Goal: Task Accomplishment & Management: Use online tool/utility

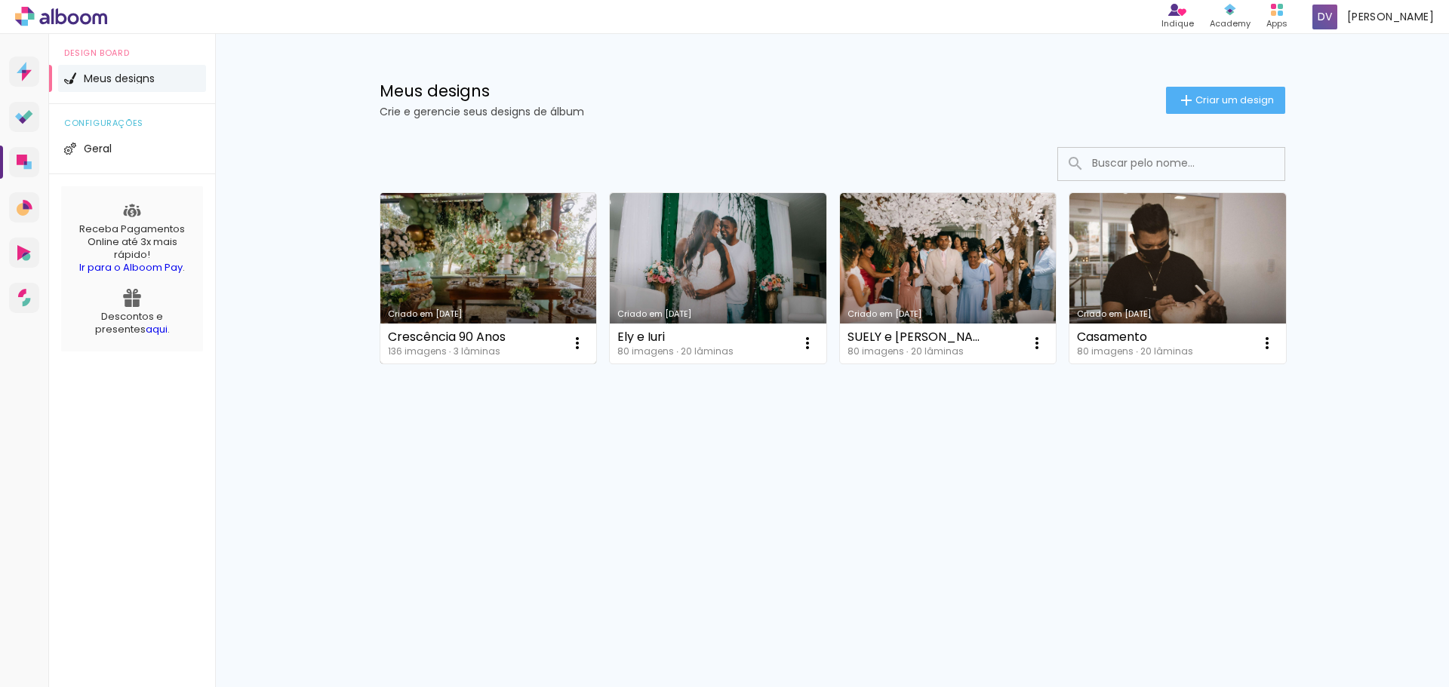
click at [472, 264] on link "Criado em [DATE]" at bounding box center [488, 278] width 217 height 171
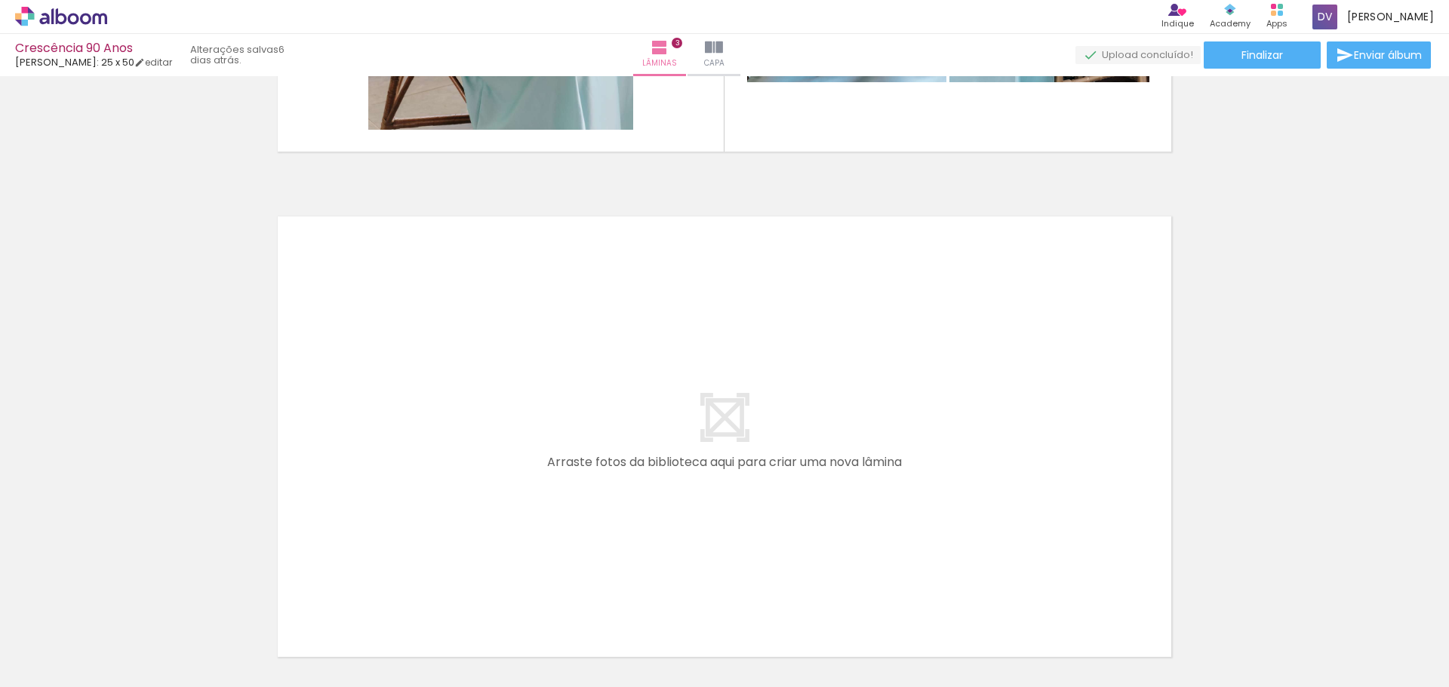
scroll to position [0, 395]
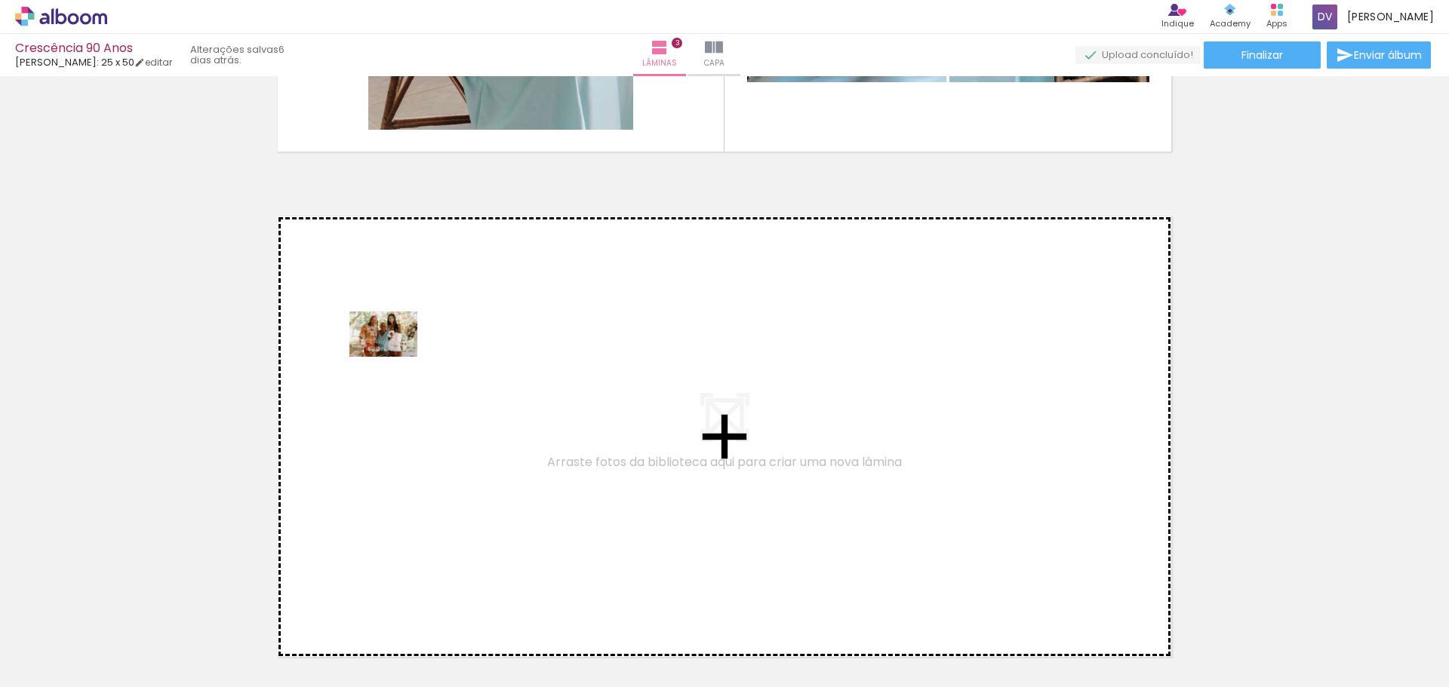
drag, startPoint x: 444, startPoint y: 647, endPoint x: 395, endPoint y: 357, distance: 294.6
click at [395, 357] on quentale-workspace at bounding box center [724, 343] width 1449 height 687
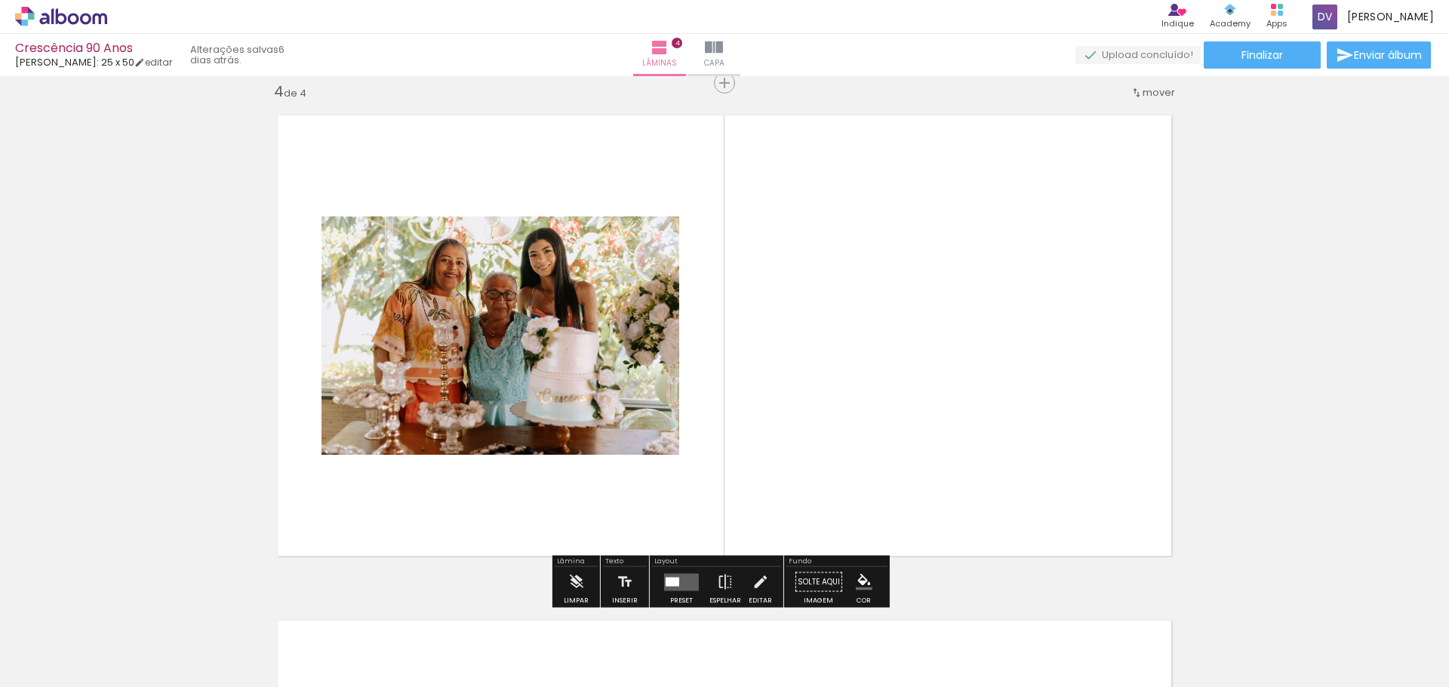
scroll to position [1536, 0]
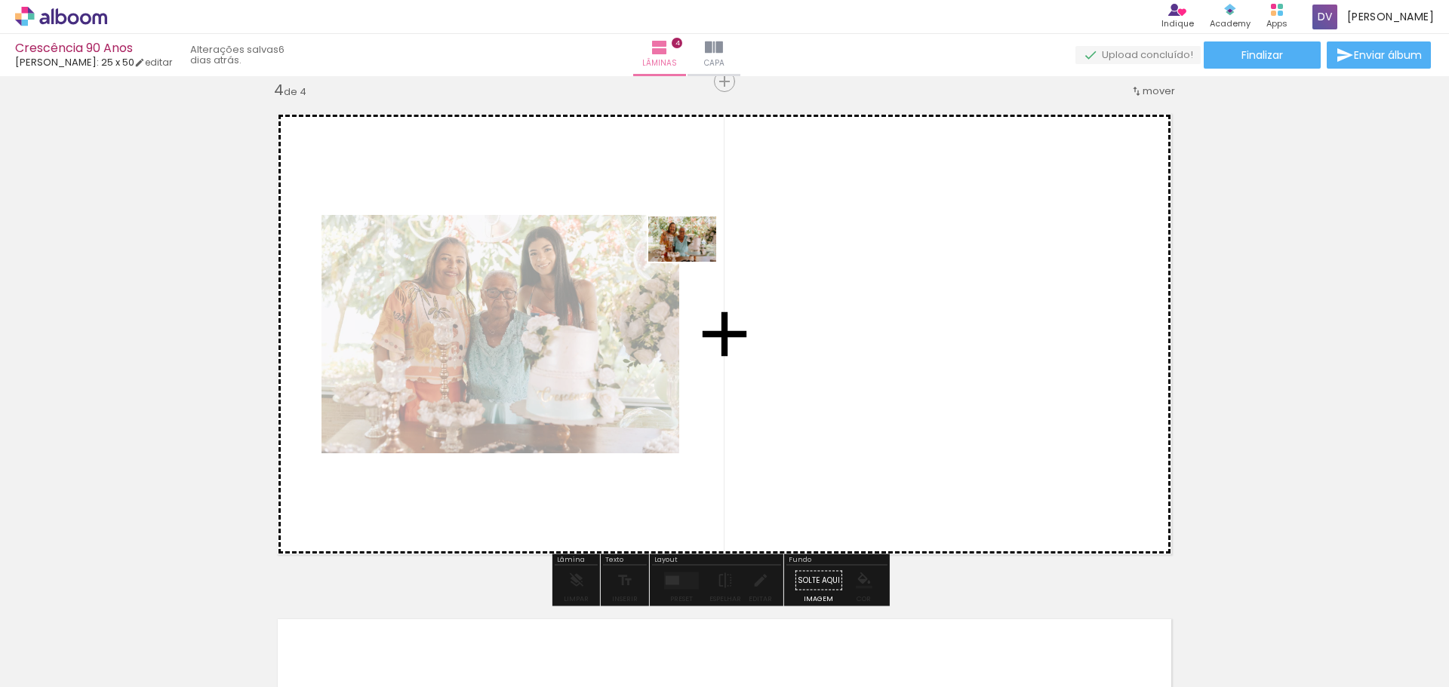
drag, startPoint x: 279, startPoint y: 645, endPoint x: 695, endPoint y: 220, distance: 594.4
click at [696, 221] on quentale-workspace at bounding box center [724, 343] width 1449 height 687
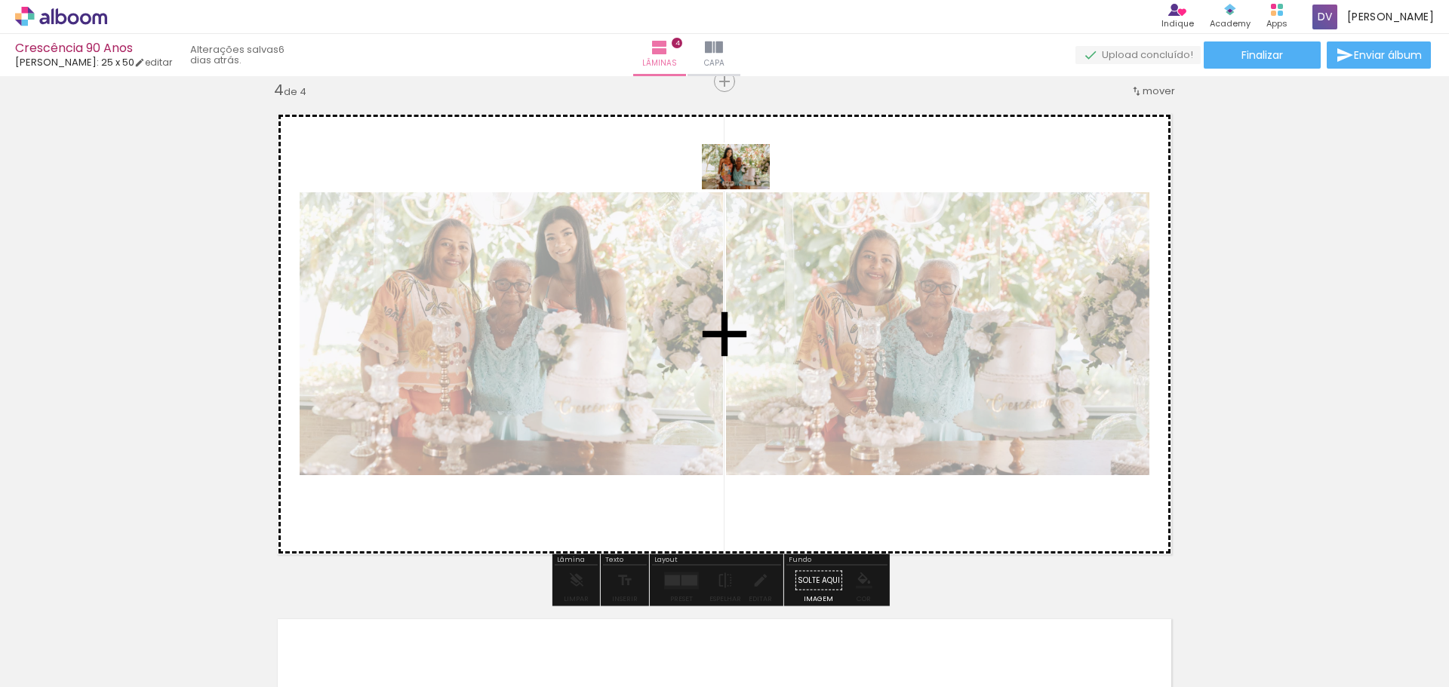
drag, startPoint x: 361, startPoint y: 646, endPoint x: 747, endPoint y: 189, distance: 598.0
click at [747, 189] on quentale-workspace at bounding box center [724, 343] width 1449 height 687
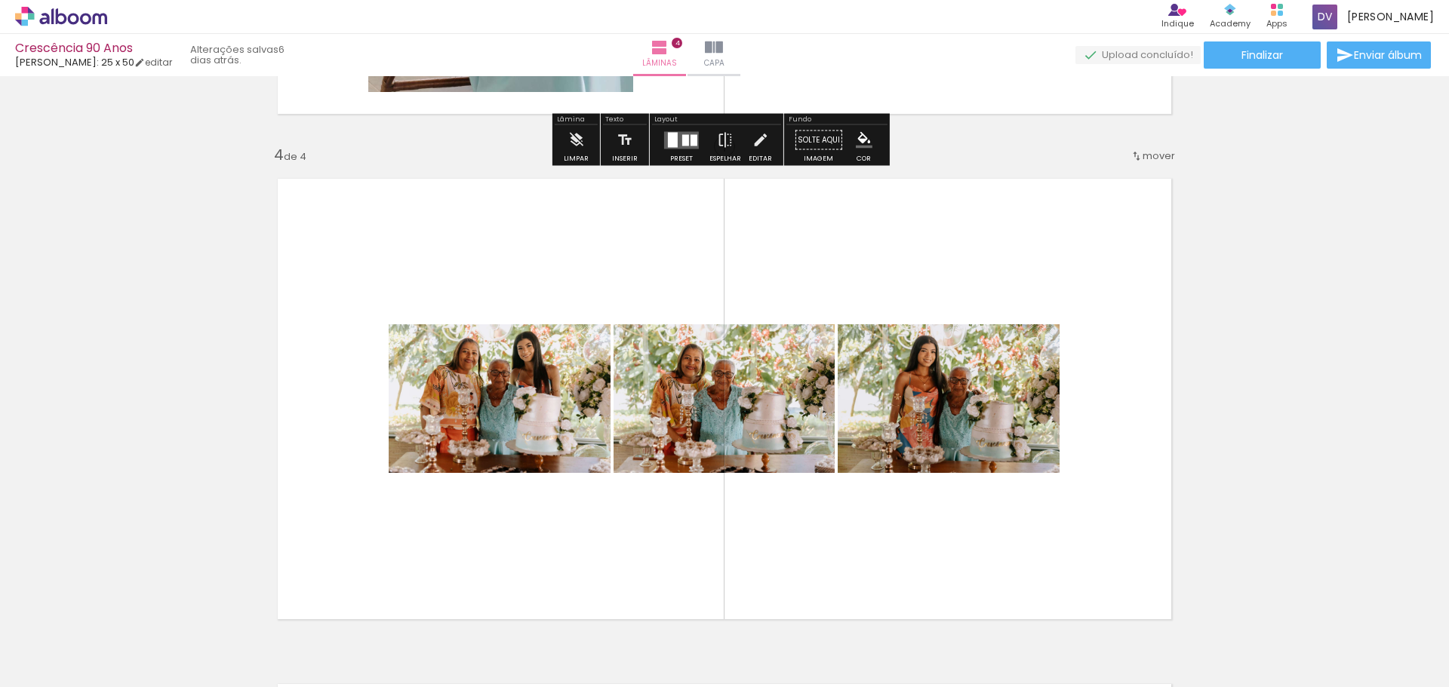
scroll to position [1612, 0]
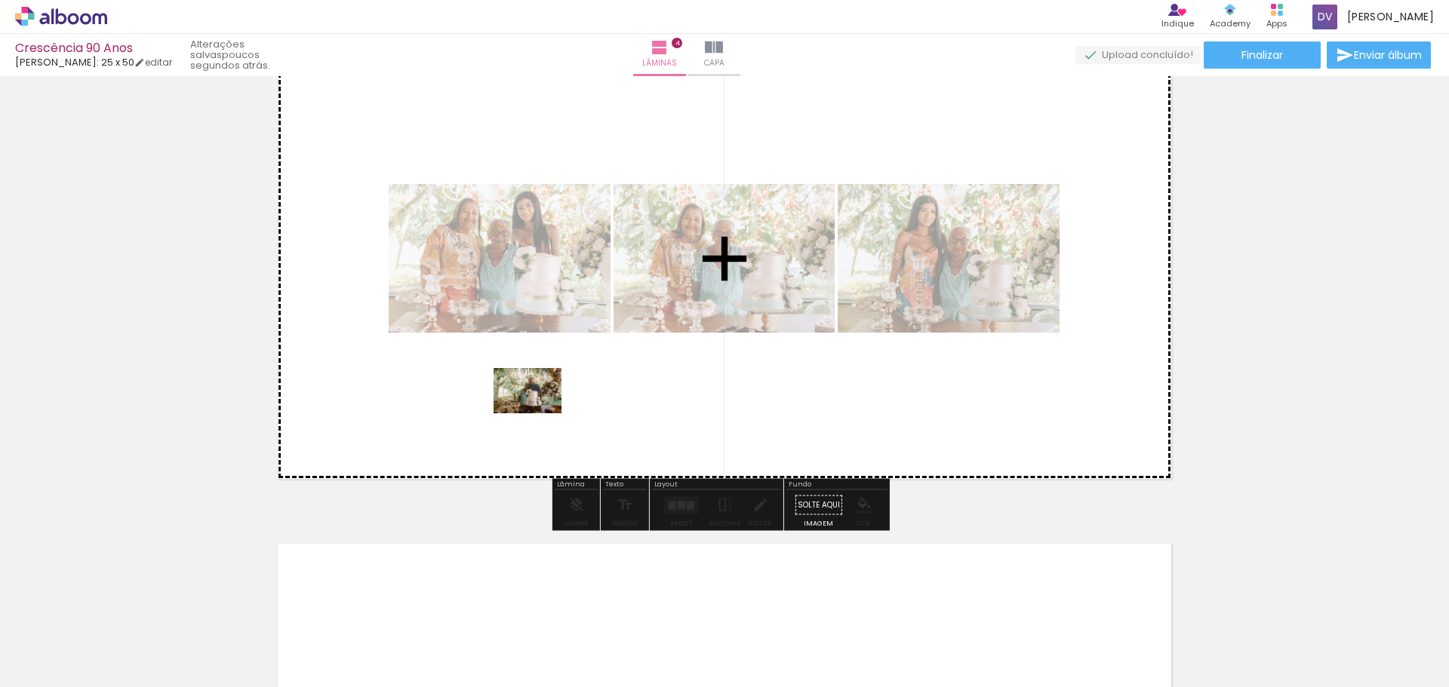
drag, startPoint x: 531, startPoint y: 646, endPoint x: 539, endPoint y: 413, distance: 232.5
click at [539, 413] on quentale-workspace at bounding box center [724, 343] width 1449 height 687
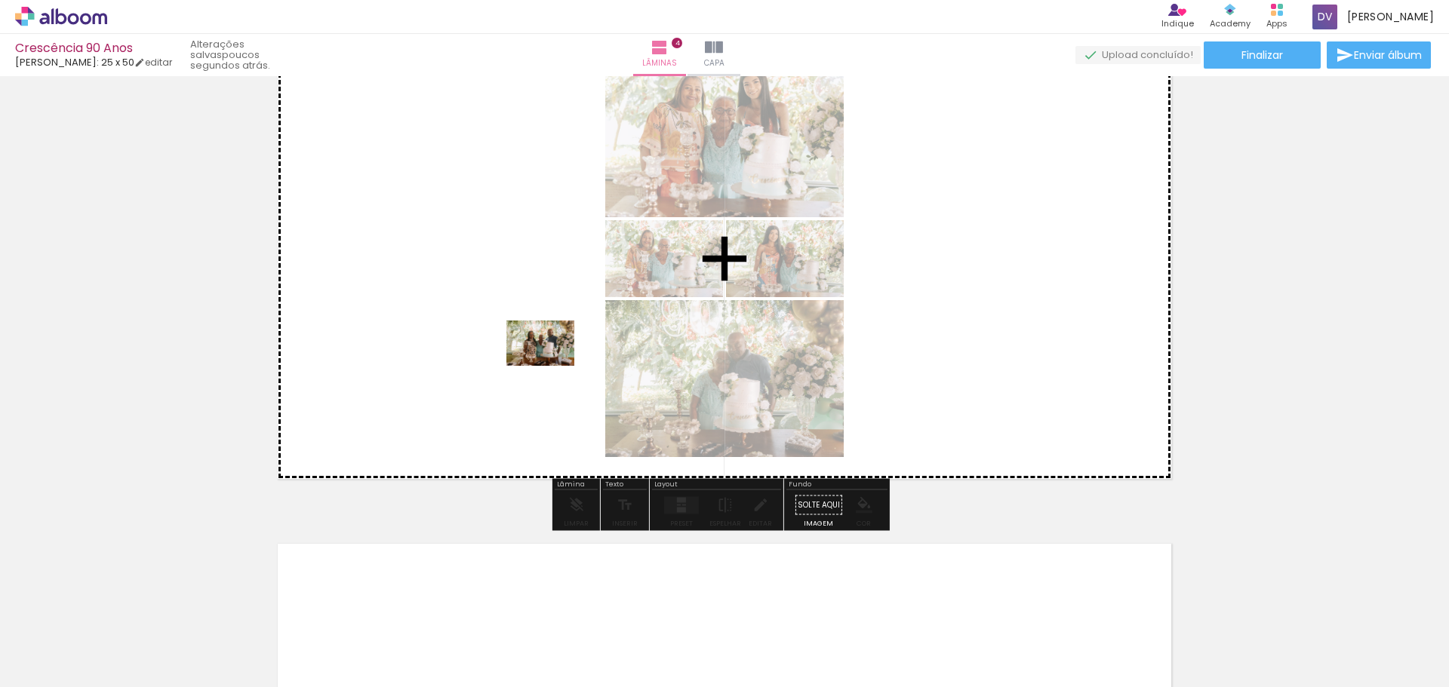
drag, startPoint x: 610, startPoint y: 640, endPoint x: 552, endPoint y: 366, distance: 280.0
click at [552, 366] on quentale-workspace at bounding box center [724, 343] width 1449 height 687
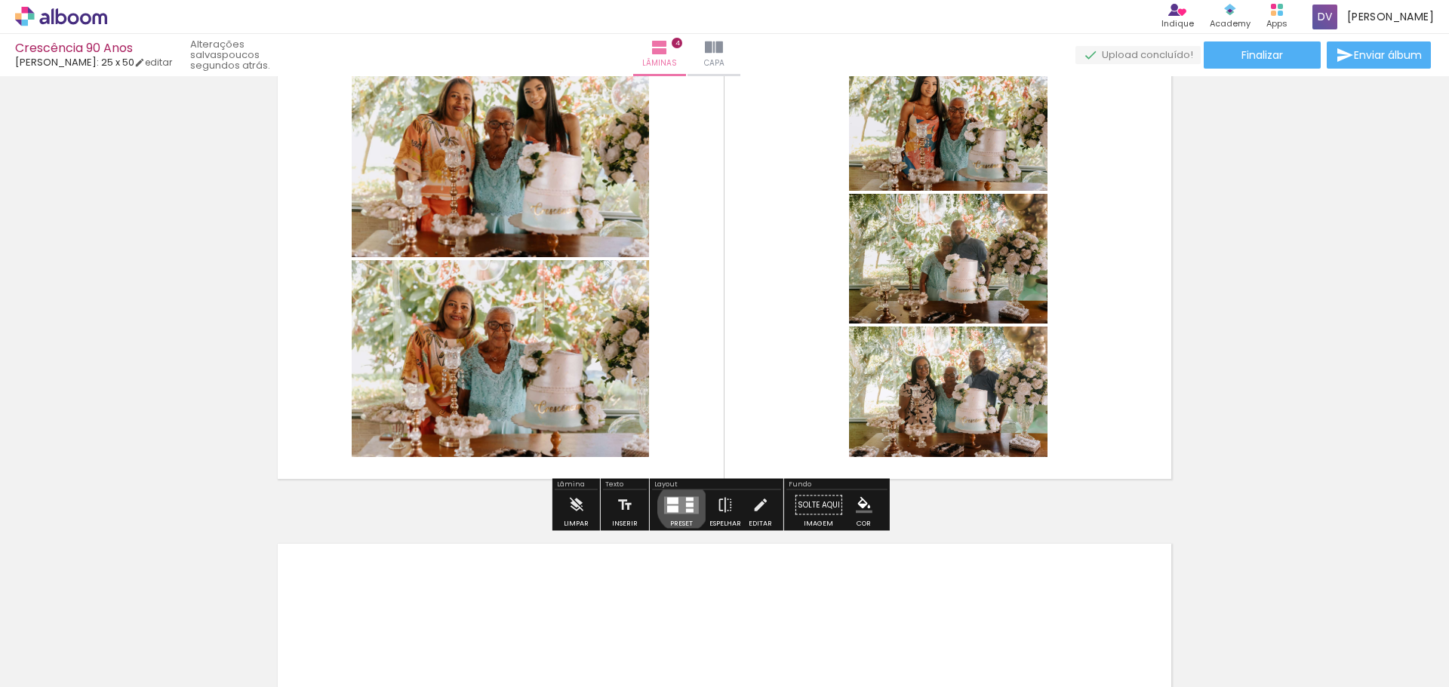
click at [679, 507] on quentale-layouter at bounding box center [681, 504] width 35 height 17
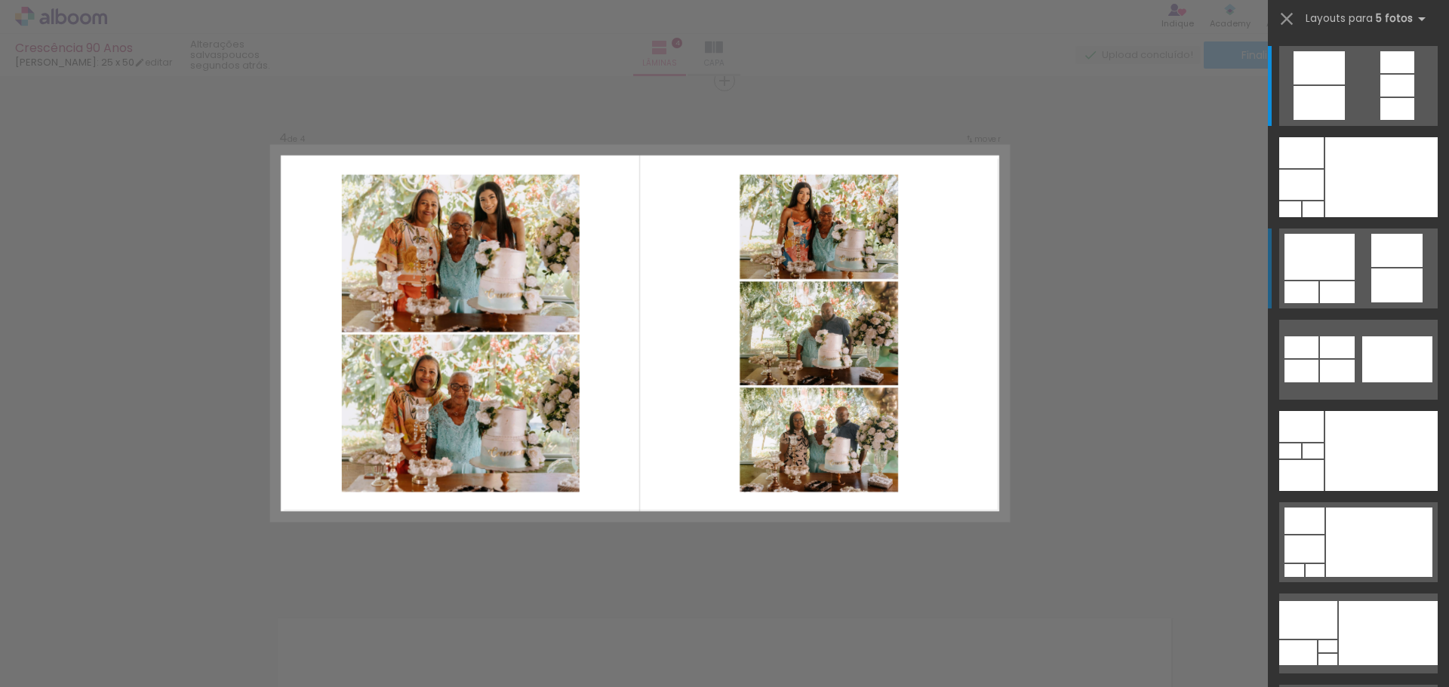
scroll to position [1536, 0]
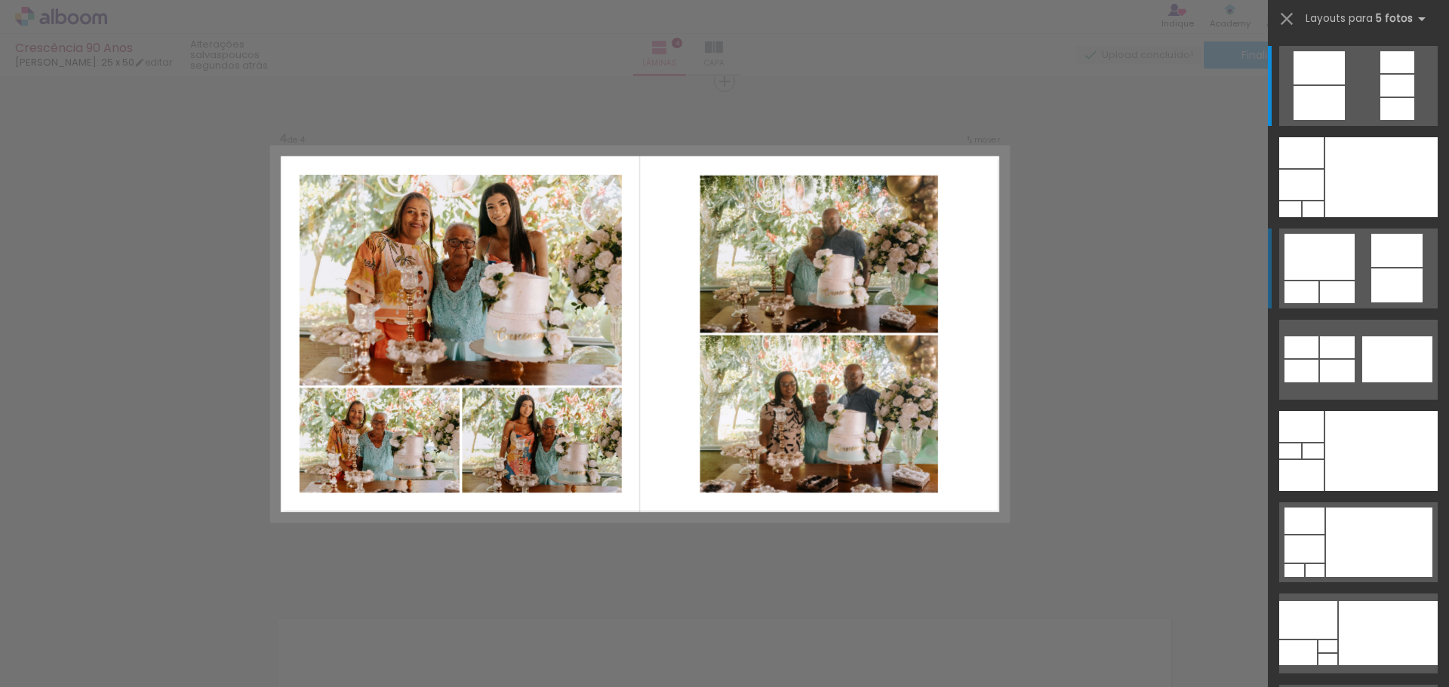
click at [1358, 284] on quentale-layouter at bounding box center [1358, 269] width 158 height 80
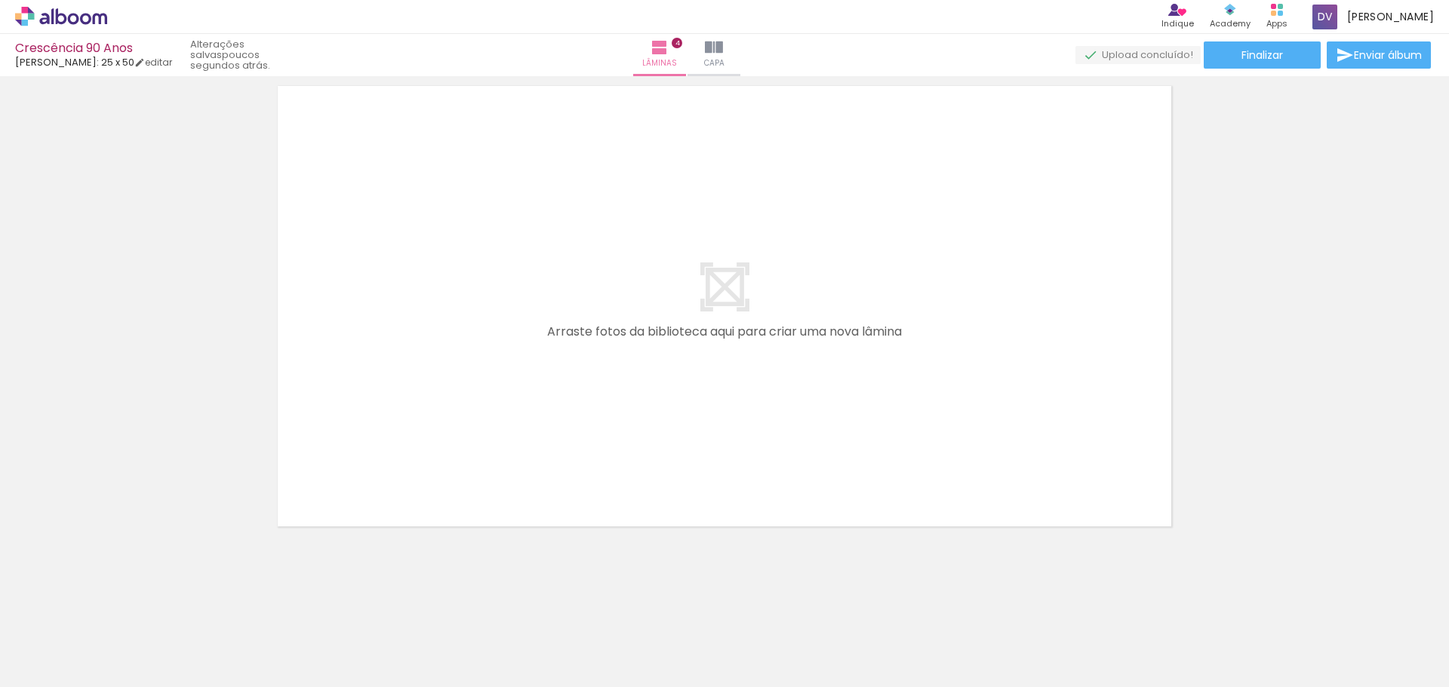
scroll to position [0, 907]
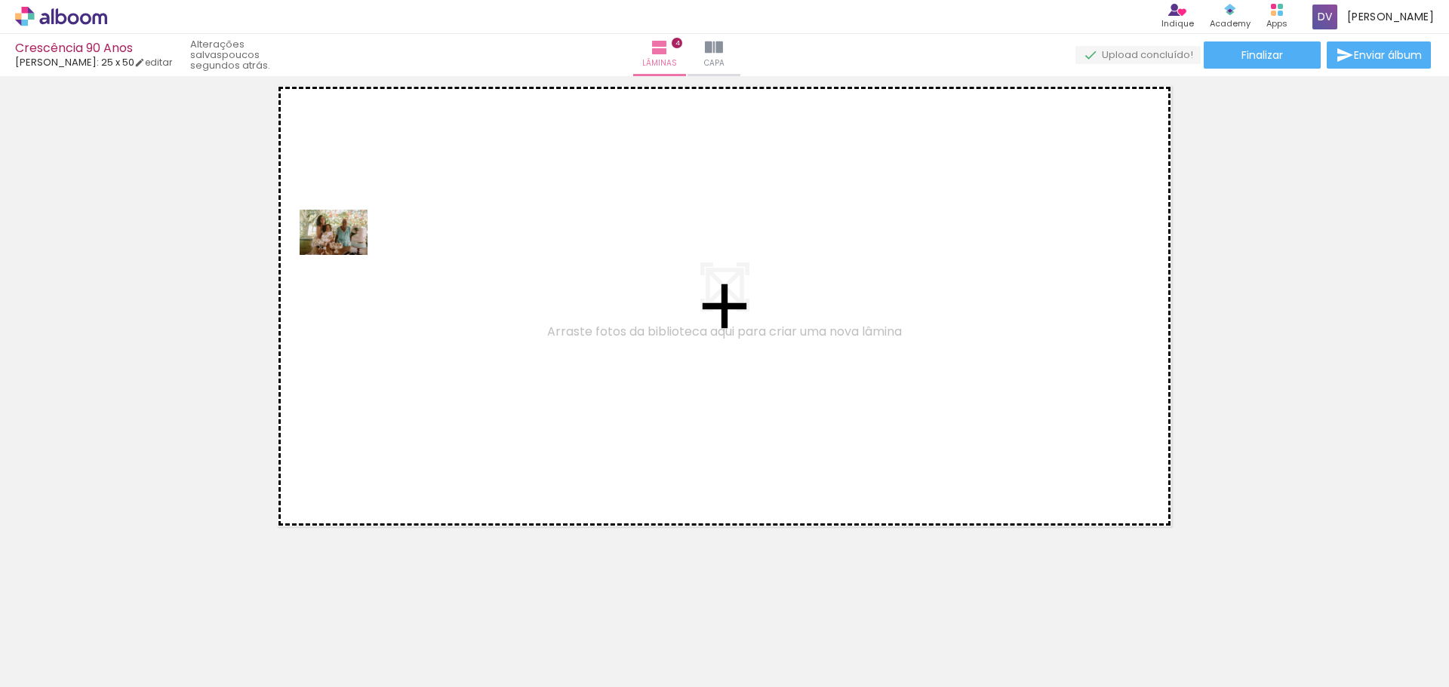
drag, startPoint x: 183, startPoint y: 645, endPoint x: 345, endPoint y: 255, distance: 422.5
click at [345, 255] on quentale-workspace at bounding box center [724, 343] width 1449 height 687
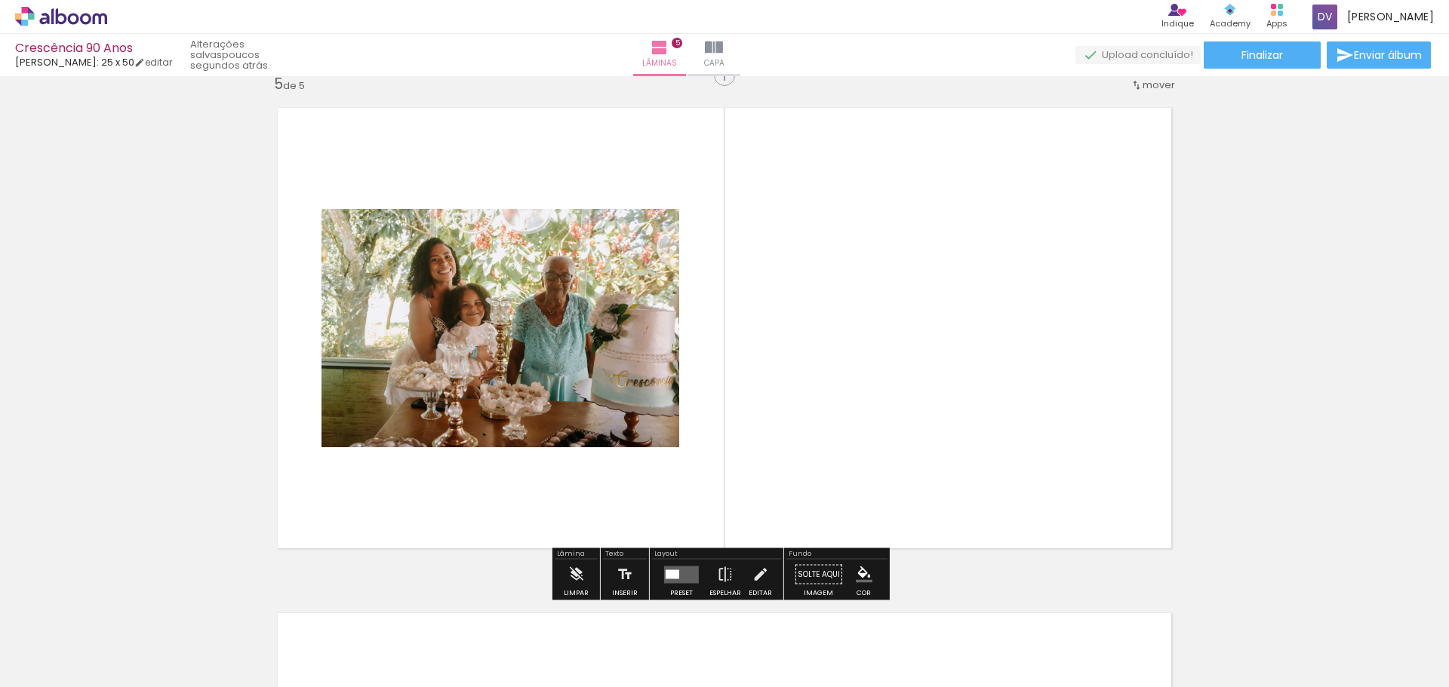
scroll to position [2042, 0]
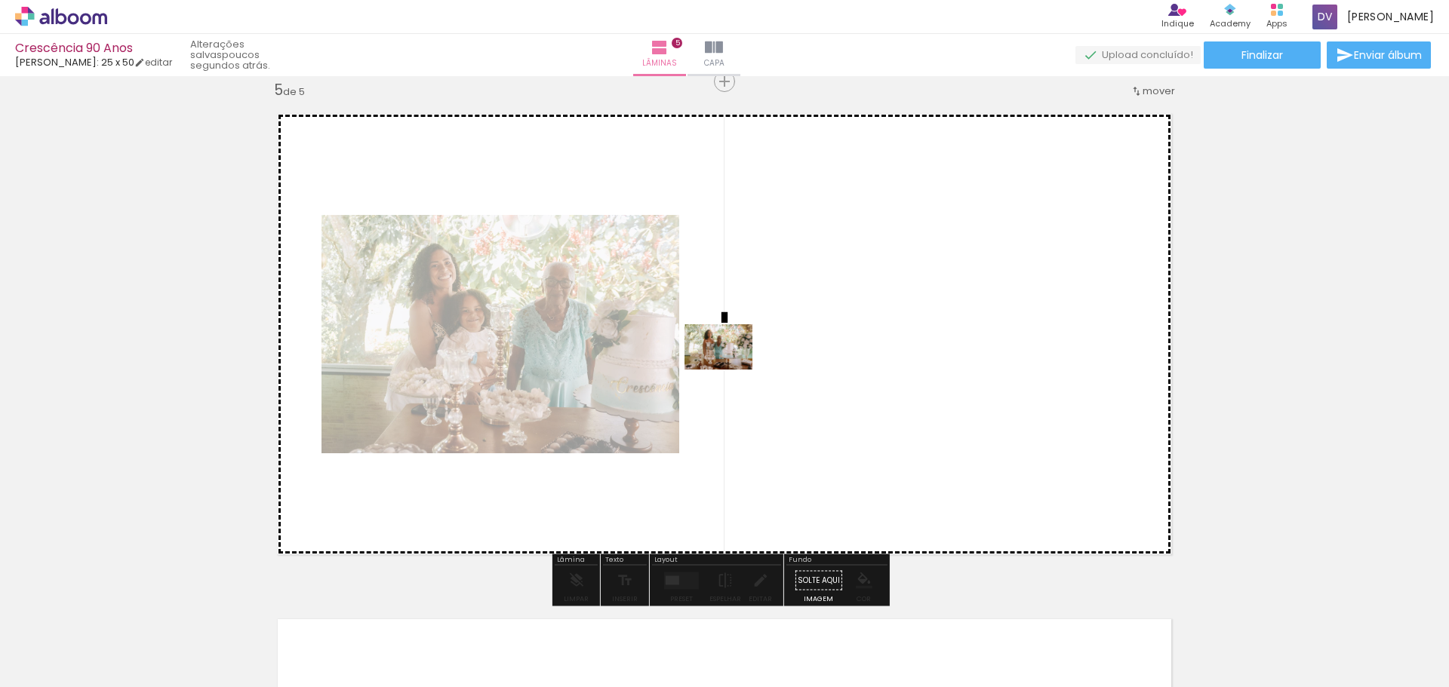
drag, startPoint x: 272, startPoint y: 644, endPoint x: 733, endPoint y: 355, distance: 544.7
click at [733, 355] on quentale-workspace at bounding box center [724, 343] width 1449 height 687
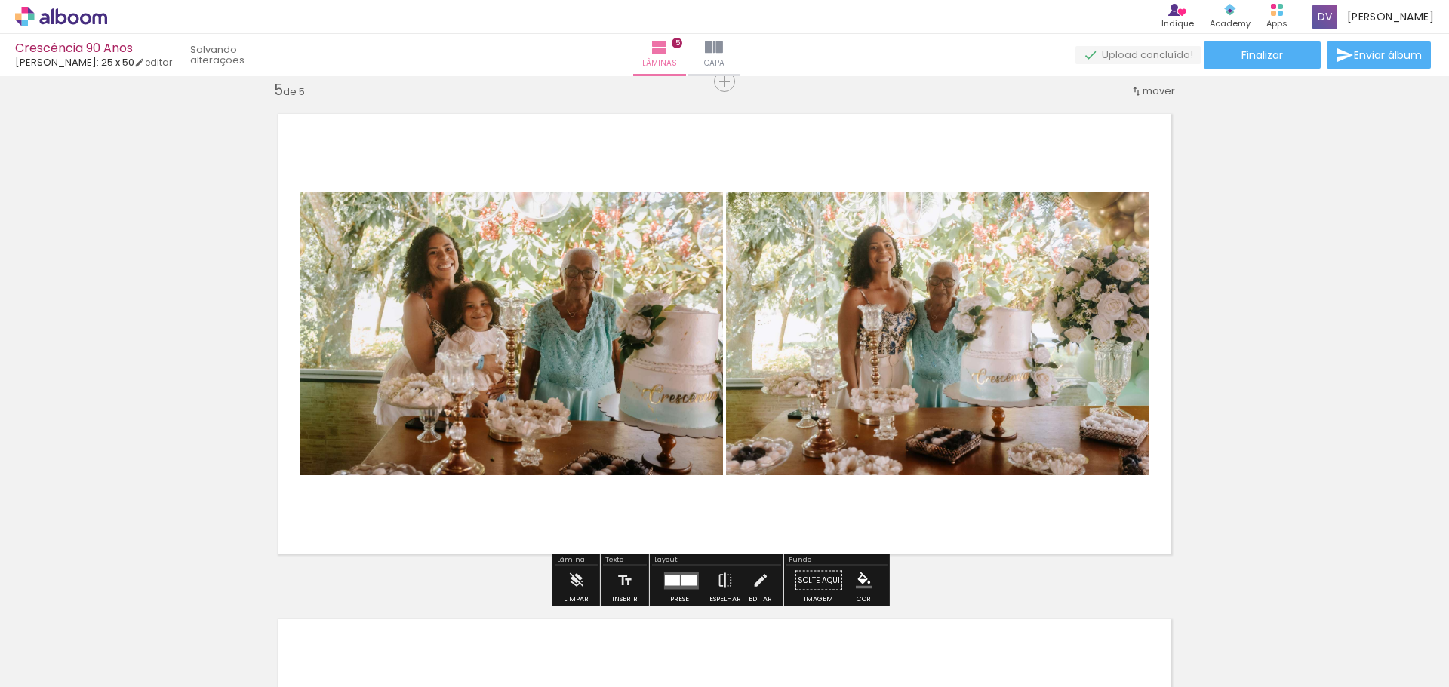
click at [962, 385] on quentale-photo at bounding box center [937, 333] width 423 height 283
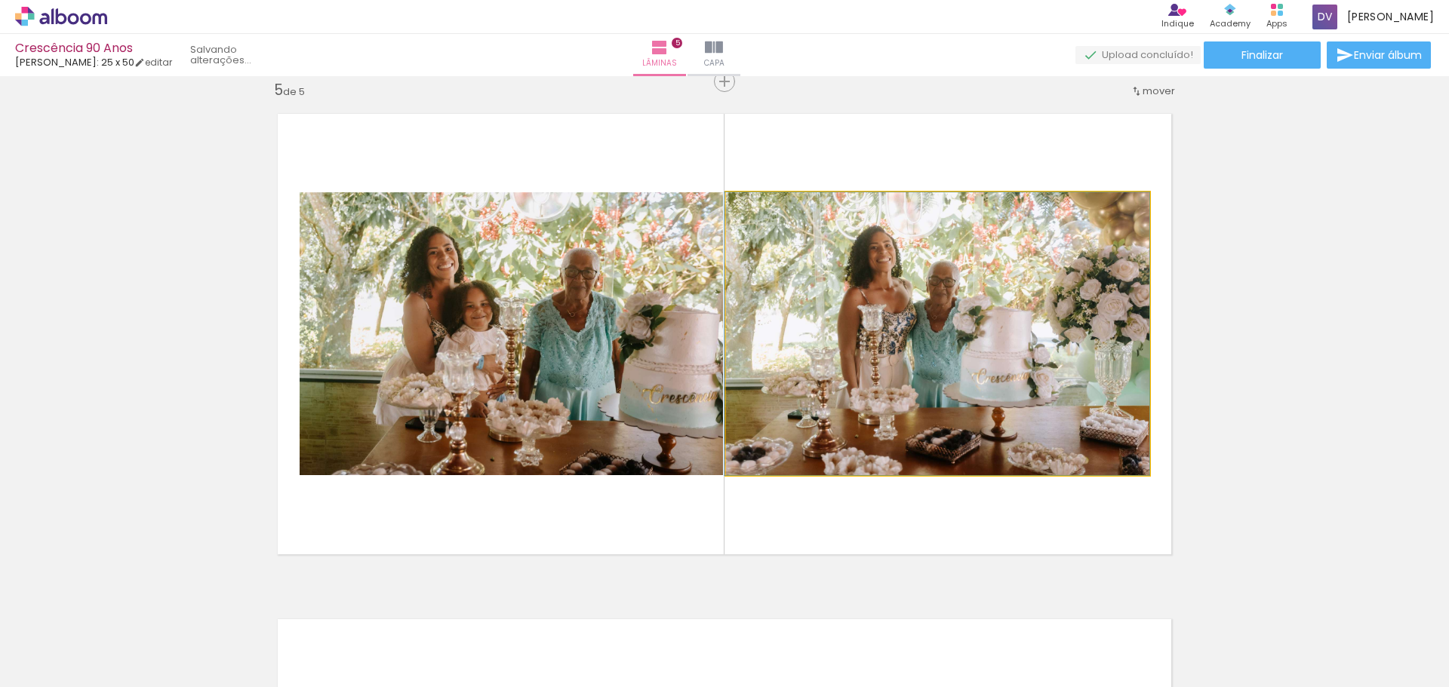
click at [963, 385] on quentale-photo at bounding box center [937, 333] width 423 height 283
drag, startPoint x: 965, startPoint y: 383, endPoint x: 870, endPoint y: 469, distance: 127.7
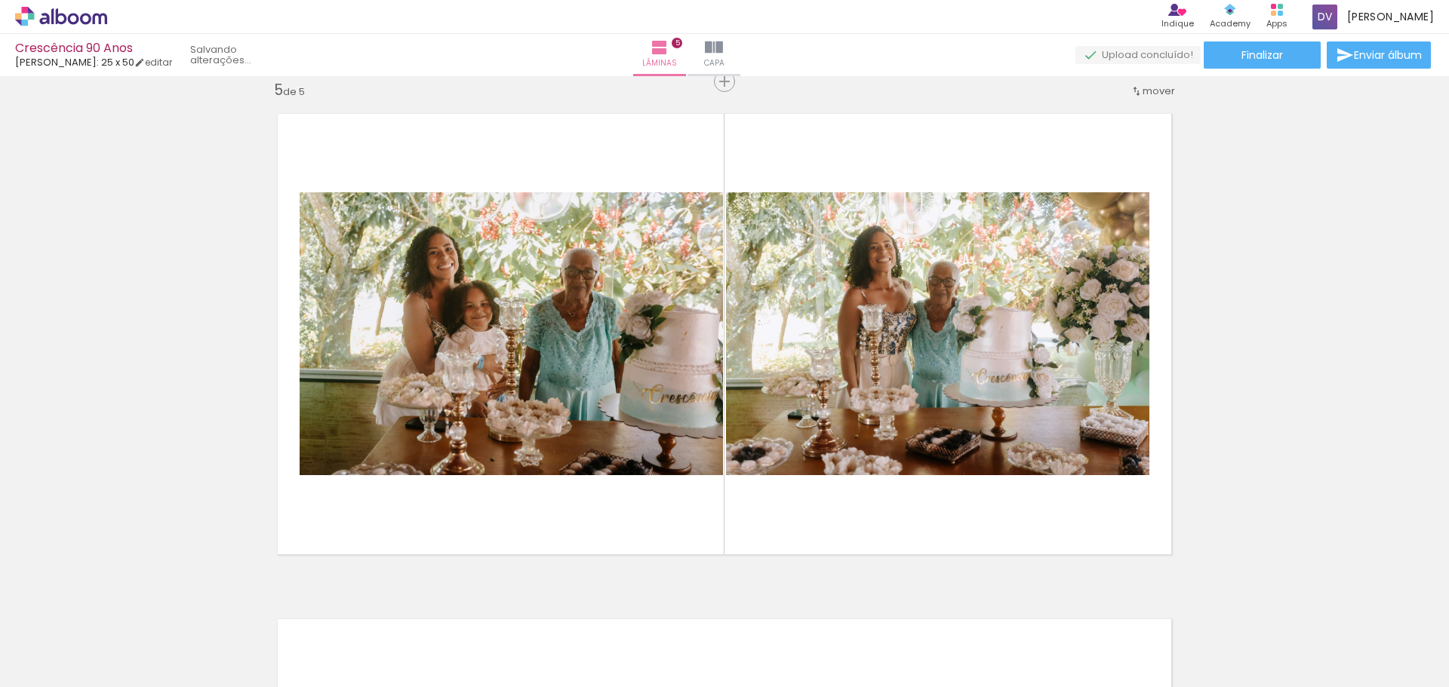
click at [233, 607] on iron-icon at bounding box center [225, 606] width 16 height 16
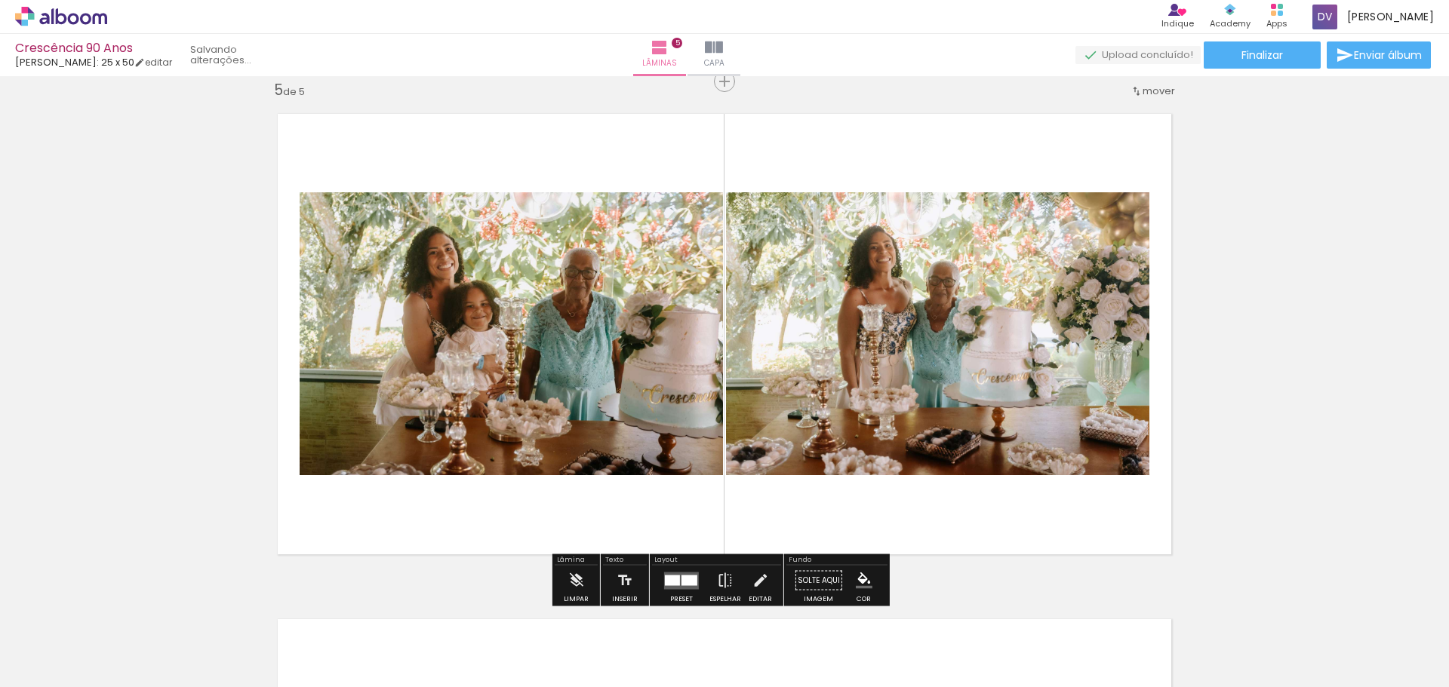
click at [951, 285] on quentale-photo at bounding box center [937, 333] width 423 height 283
click at [950, 288] on quentale-photo at bounding box center [937, 333] width 423 height 283
click at [950, 286] on quentale-photo at bounding box center [937, 333] width 423 height 283
click at [951, 285] on quentale-photo at bounding box center [937, 333] width 423 height 283
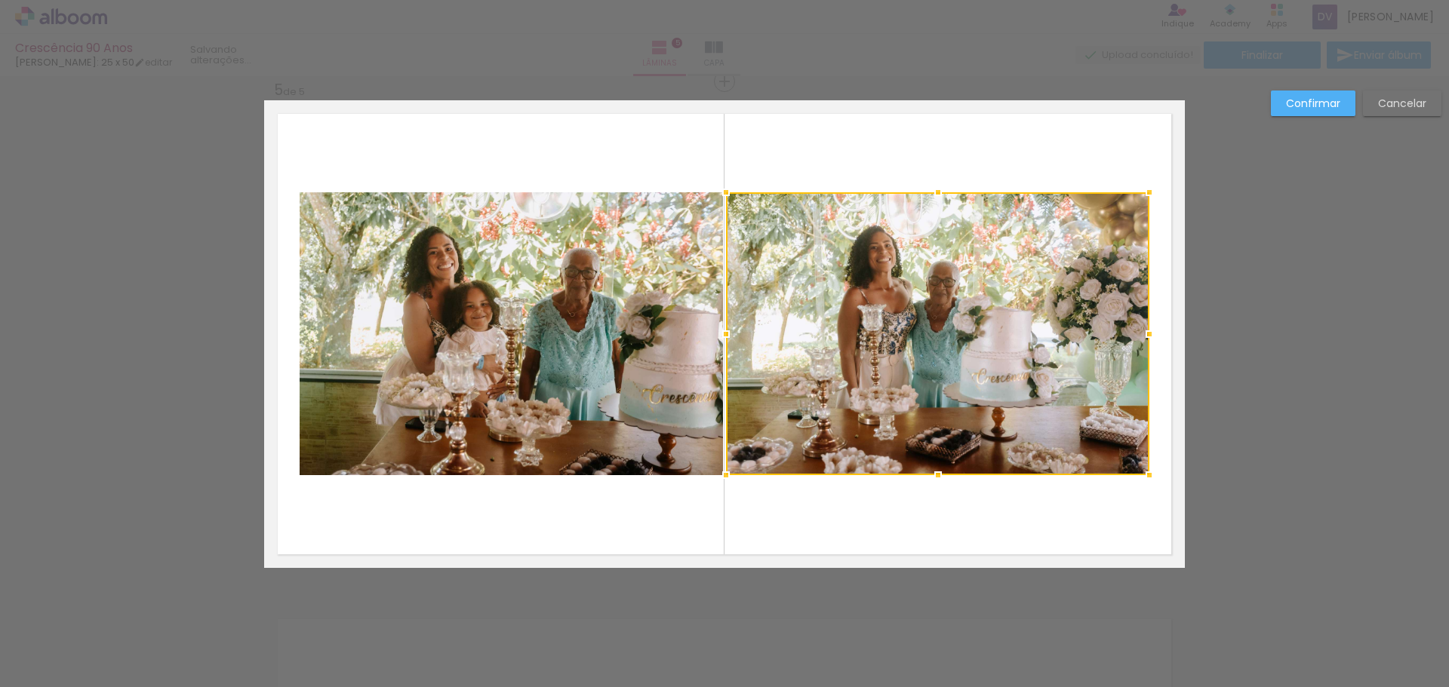
click at [951, 284] on div at bounding box center [937, 333] width 423 height 283
click at [0, 0] on slot "Cancelar" at bounding box center [0, 0] width 0 height 0
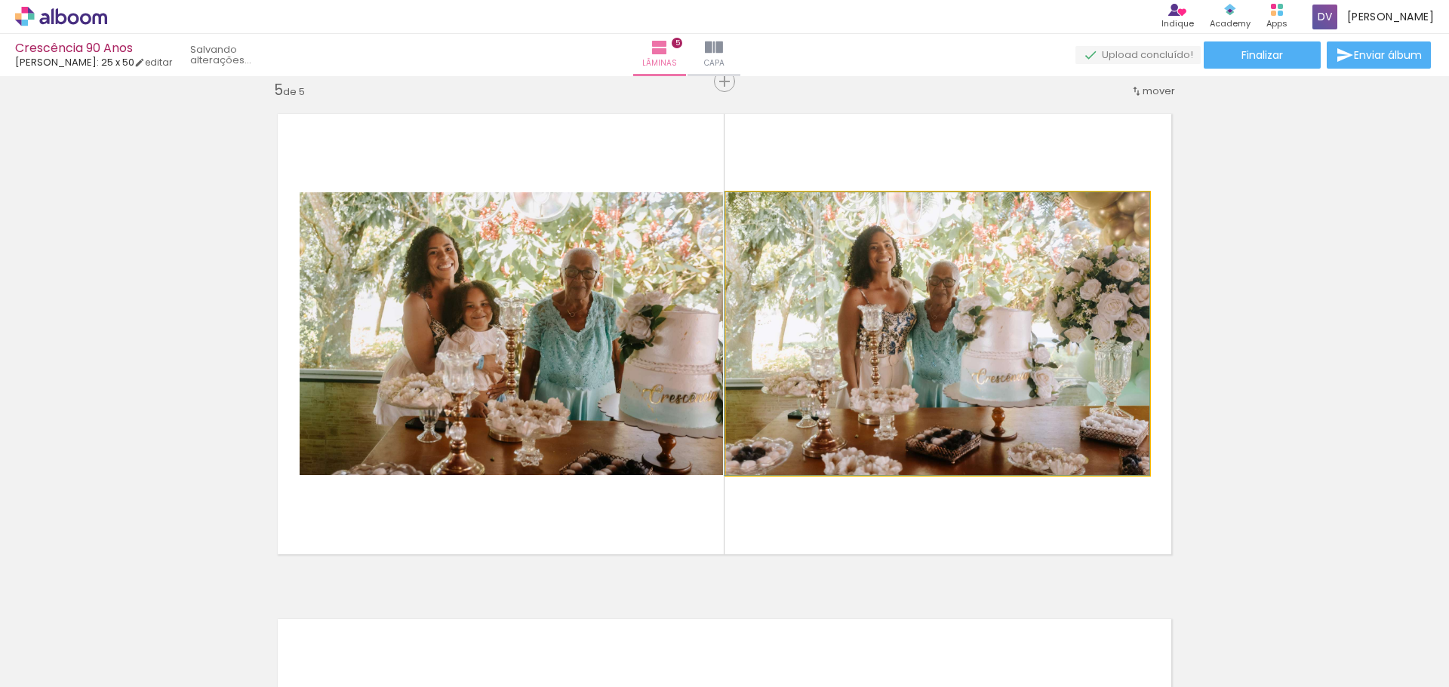
click at [954, 315] on quentale-photo at bounding box center [937, 333] width 423 height 283
click at [955, 315] on quentale-photo at bounding box center [937, 333] width 423 height 283
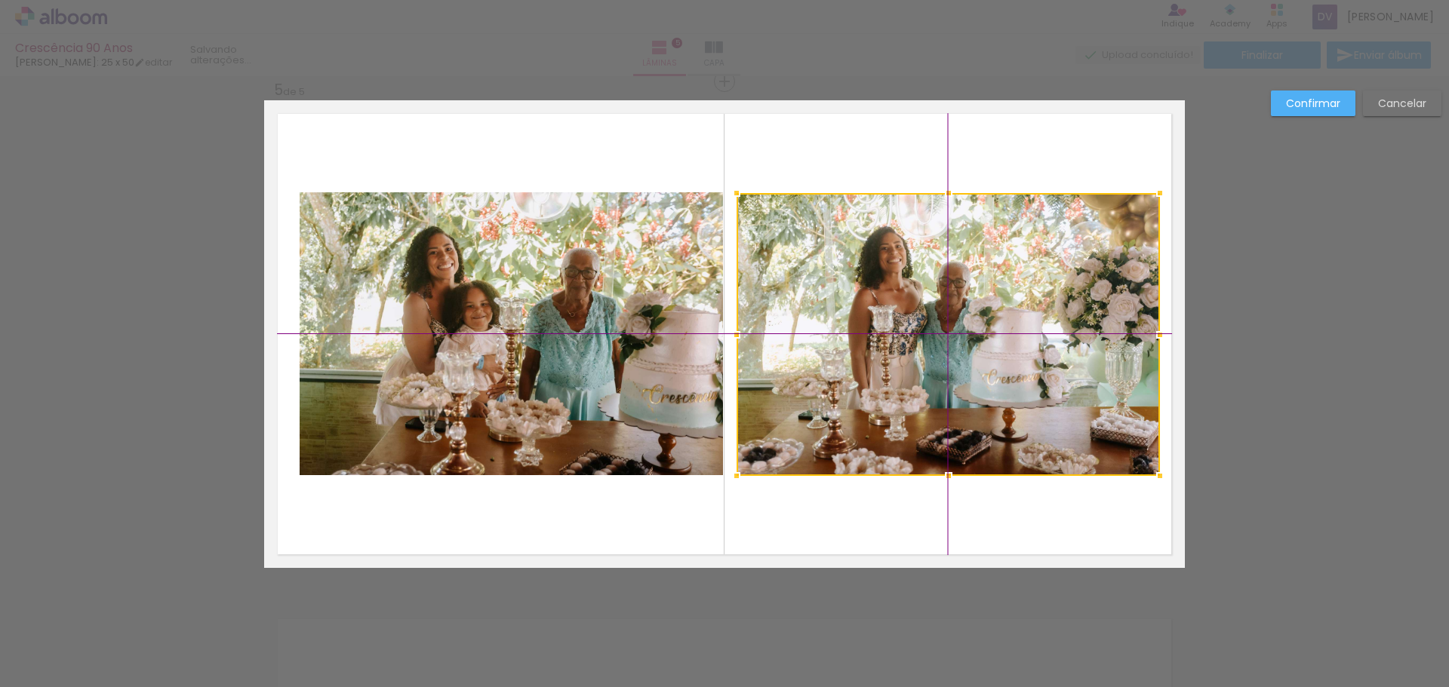
drag, startPoint x: 939, startPoint y: 284, endPoint x: 962, endPoint y: 276, distance: 24.8
click at [962, 276] on div at bounding box center [947, 334] width 423 height 283
drag, startPoint x: 950, startPoint y: 284, endPoint x: 925, endPoint y: 281, distance: 25.0
click at [925, 281] on div at bounding box center [947, 334] width 423 height 283
click at [954, 274] on div at bounding box center [947, 334] width 423 height 283
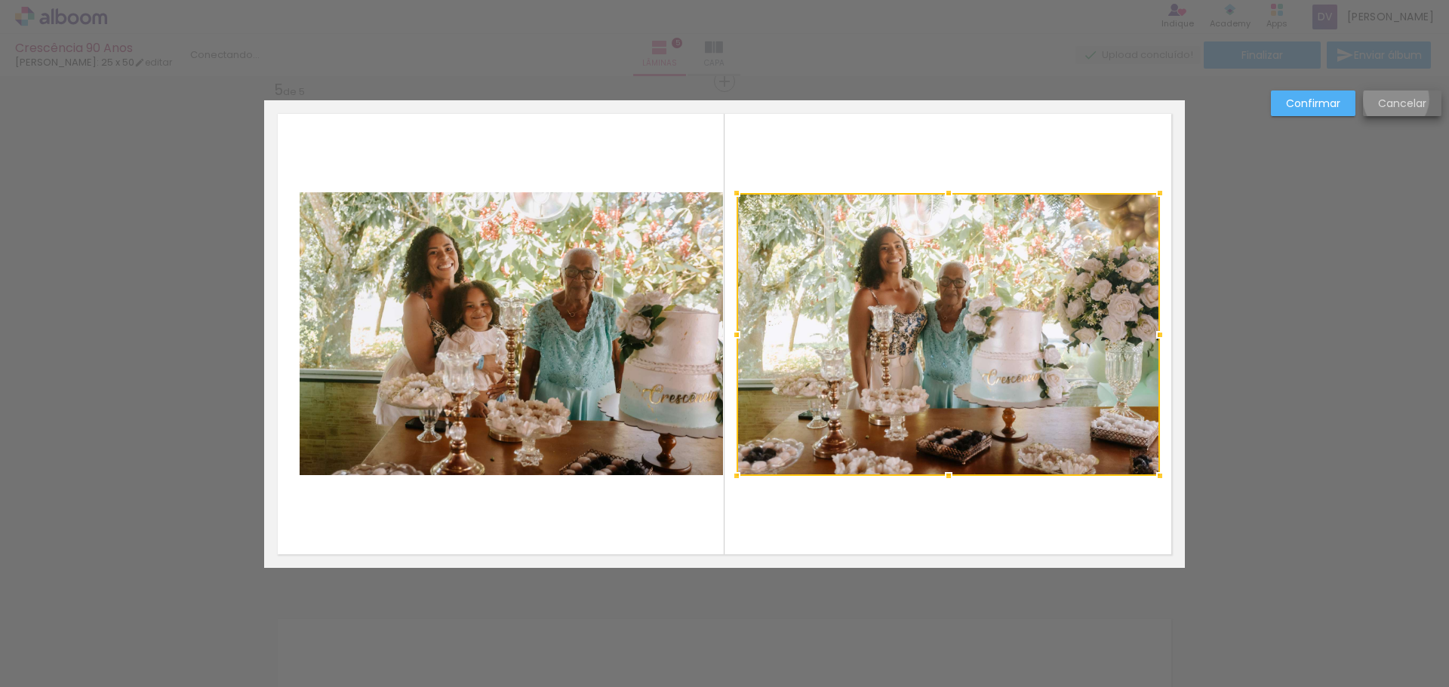
click at [0, 0] on slot "Cancelar" at bounding box center [0, 0] width 0 height 0
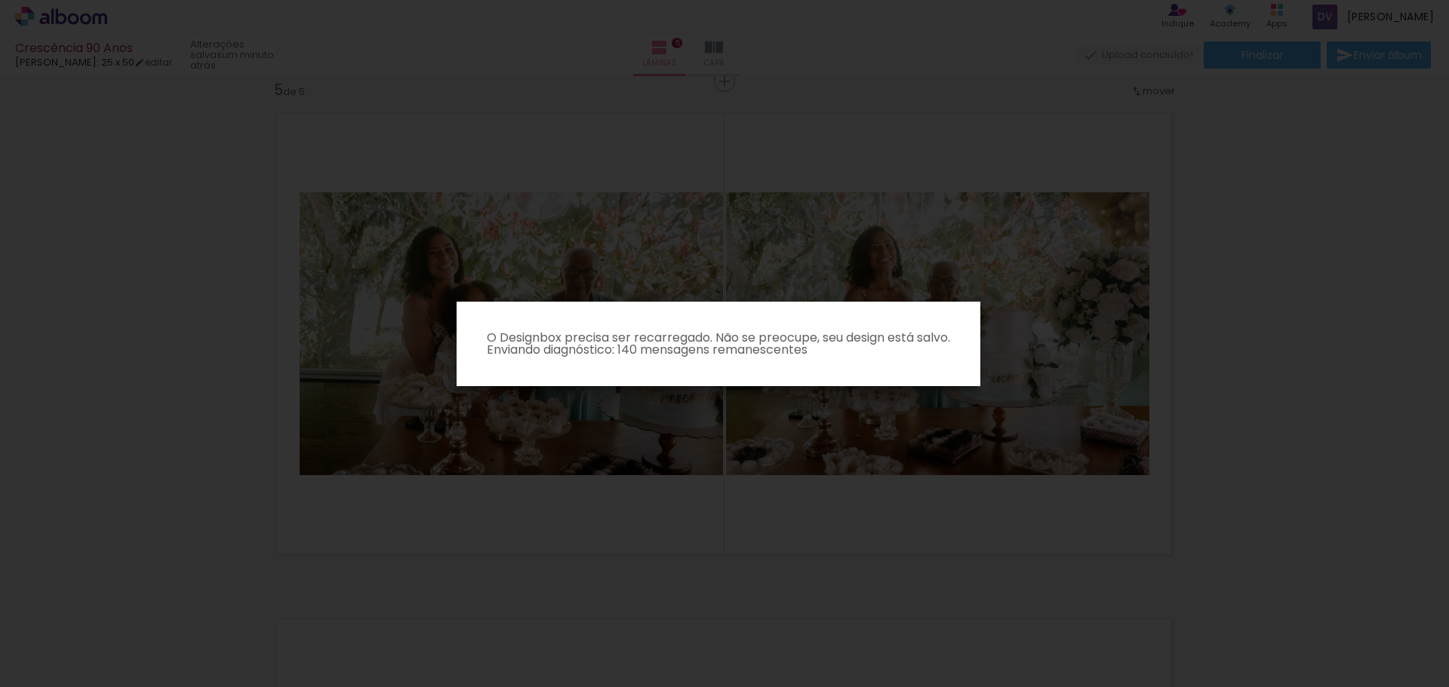
click at [721, 451] on iron-overlay-backdrop at bounding box center [724, 343] width 1449 height 687
click at [908, 468] on iron-overlay-backdrop at bounding box center [724, 343] width 1449 height 687
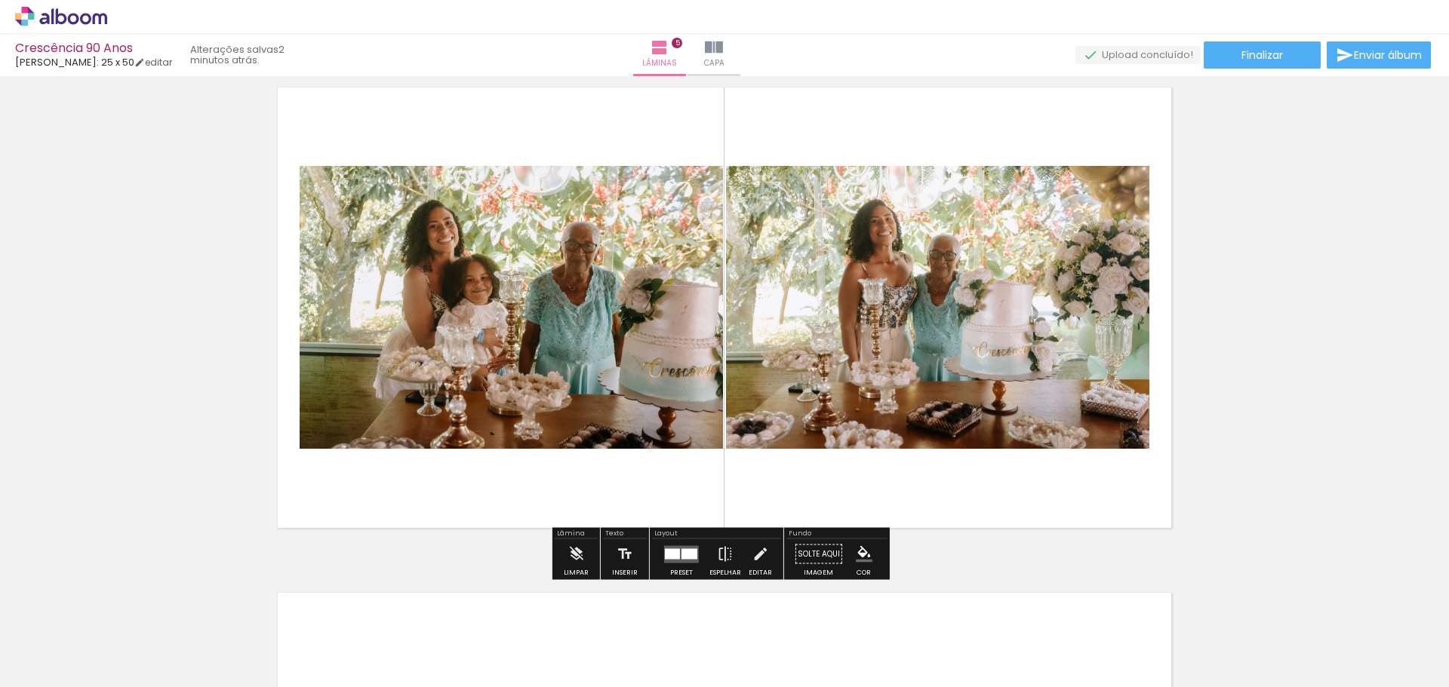
scroll to position [2037, 0]
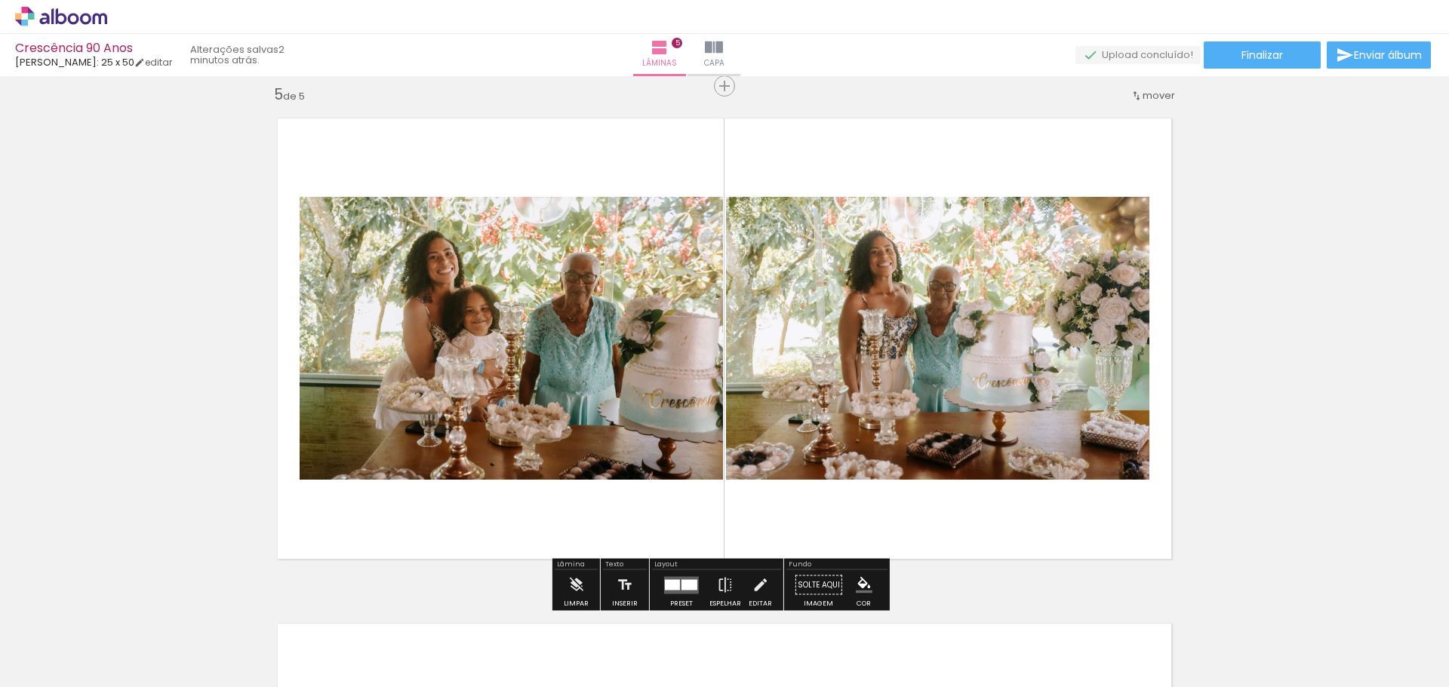
click at [887, 346] on quentale-photo at bounding box center [937, 338] width 423 height 283
click at [889, 339] on quentale-photo at bounding box center [937, 338] width 423 height 283
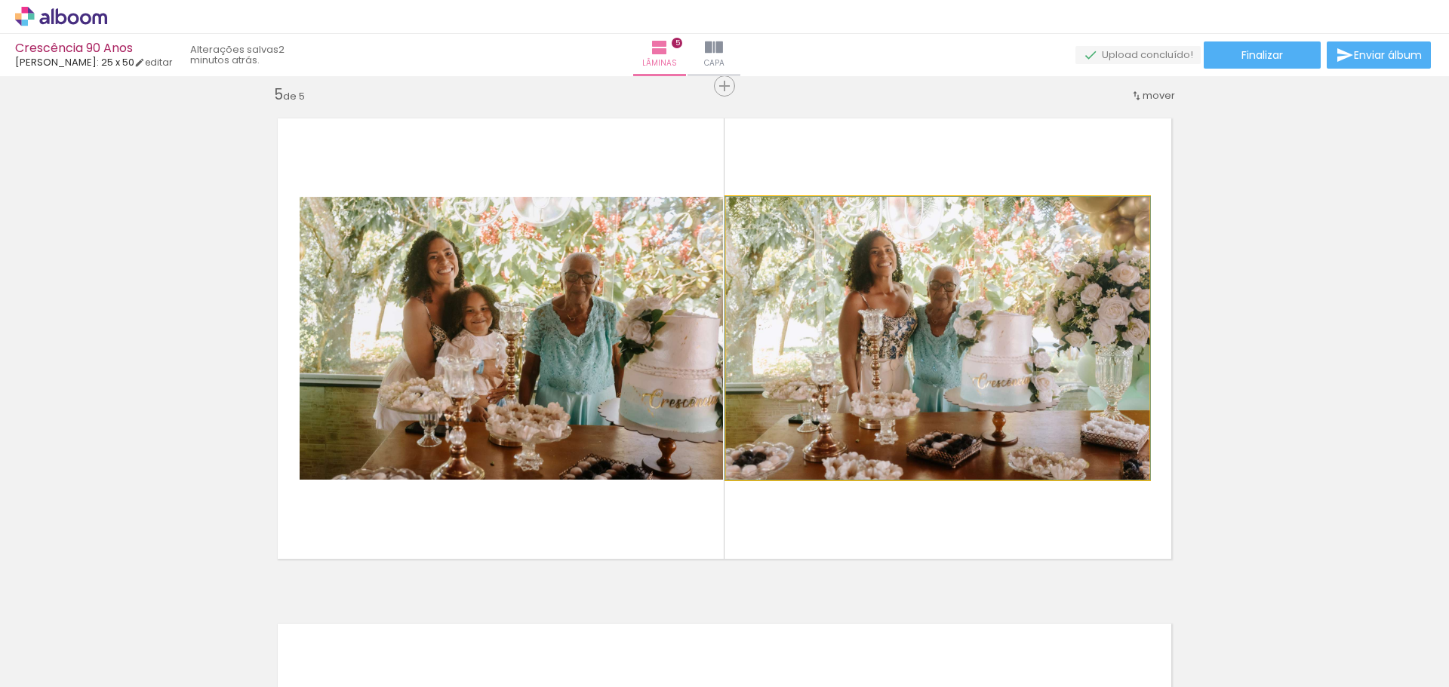
click at [889, 339] on quentale-photo at bounding box center [937, 338] width 423 height 283
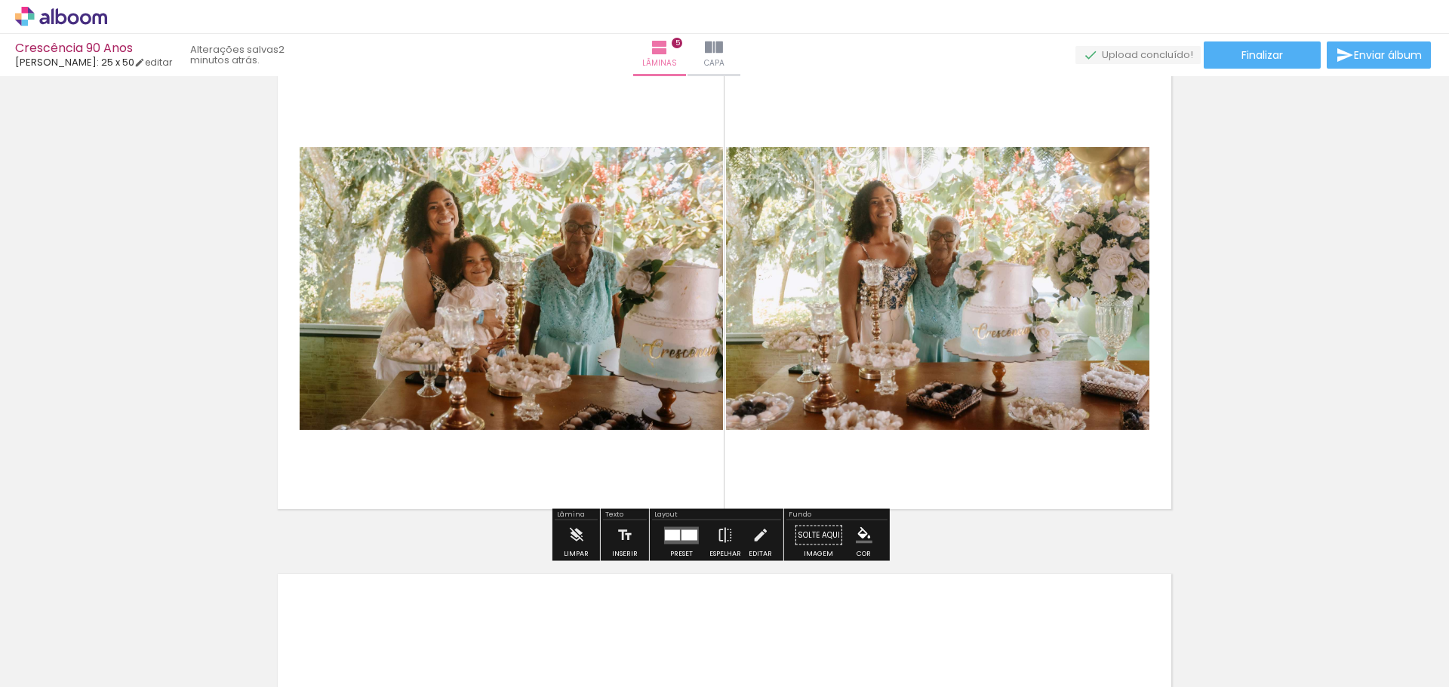
scroll to position [2113, 0]
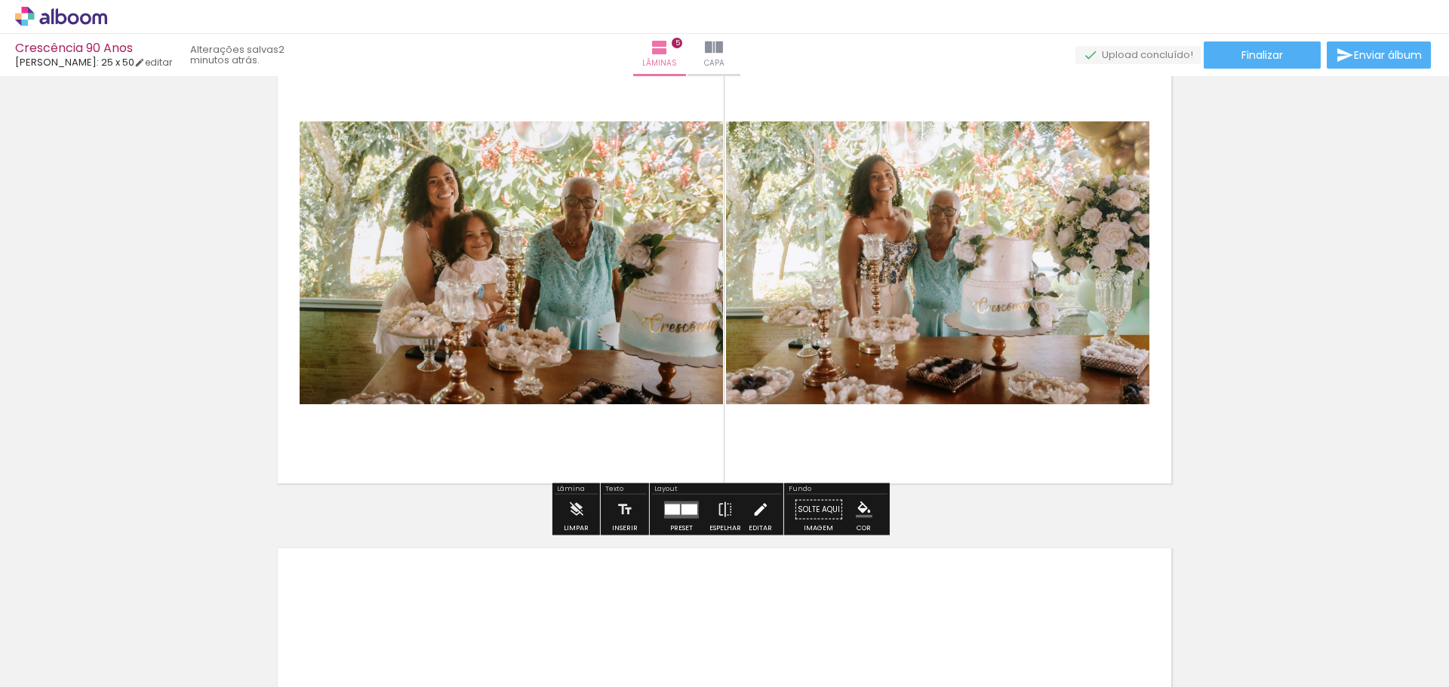
click at [757, 518] on iron-icon at bounding box center [760, 510] width 17 height 30
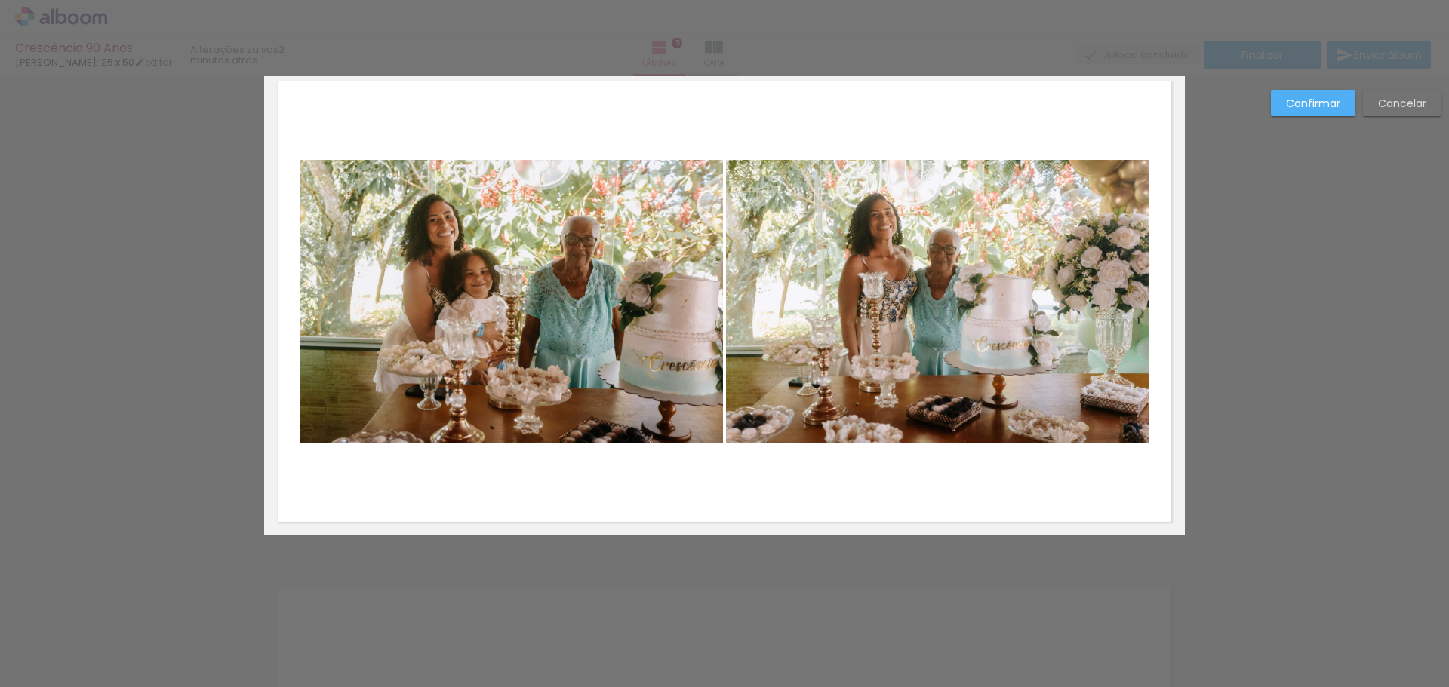
scroll to position [2042, 0]
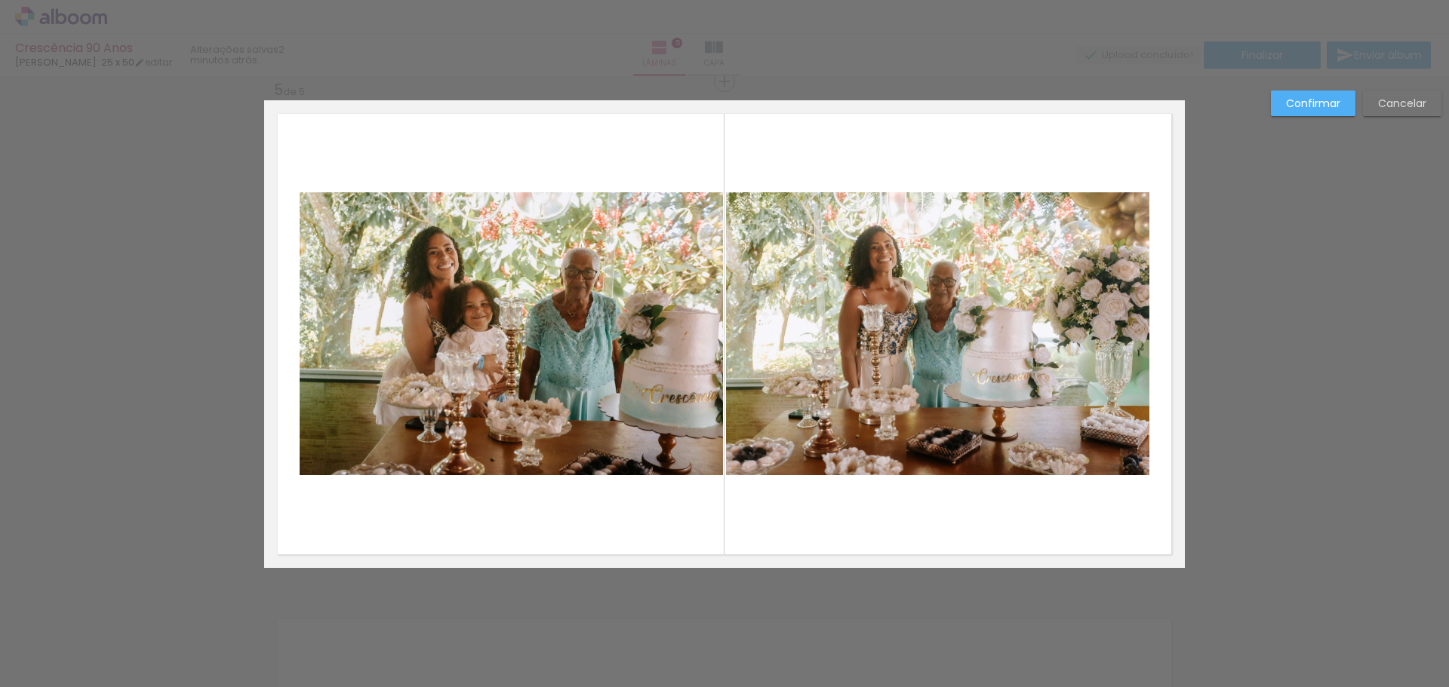
click at [904, 411] on quentale-photo at bounding box center [937, 333] width 423 height 283
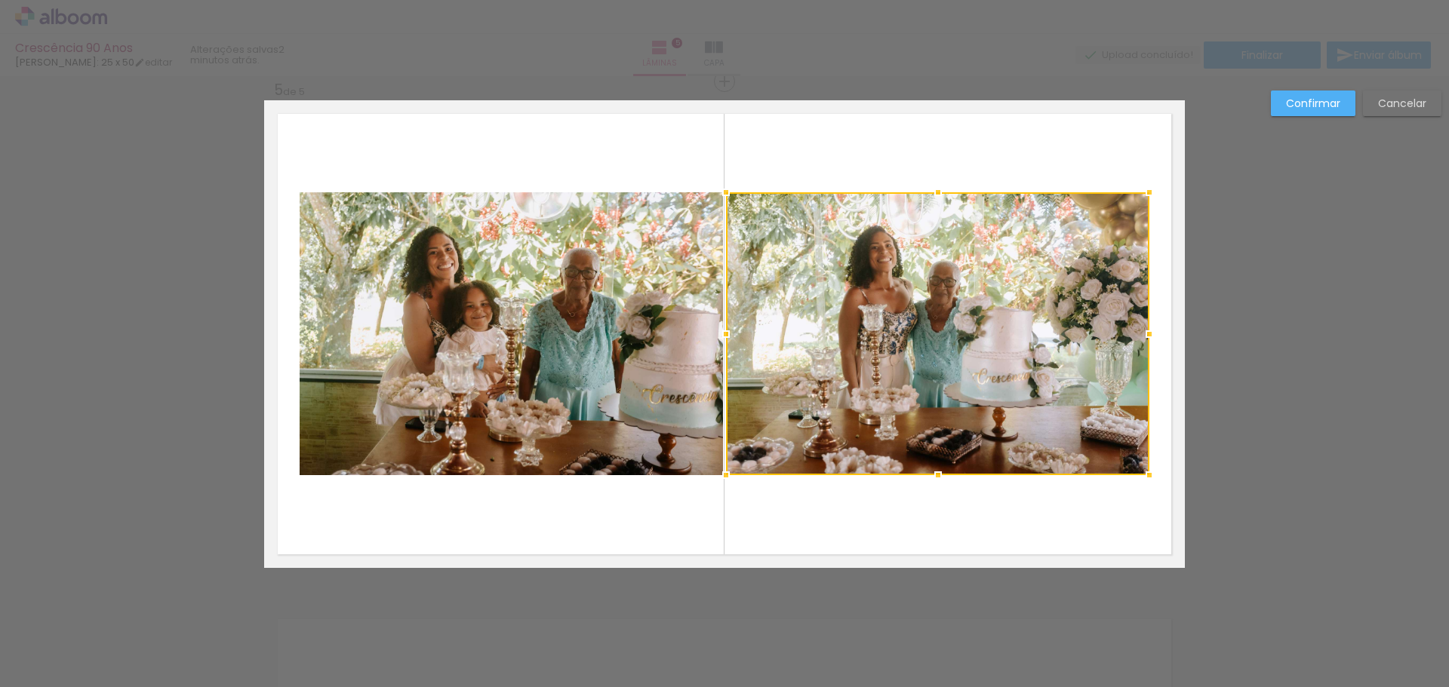
click at [0, 0] on slot "Confirmar" at bounding box center [0, 0] width 0 height 0
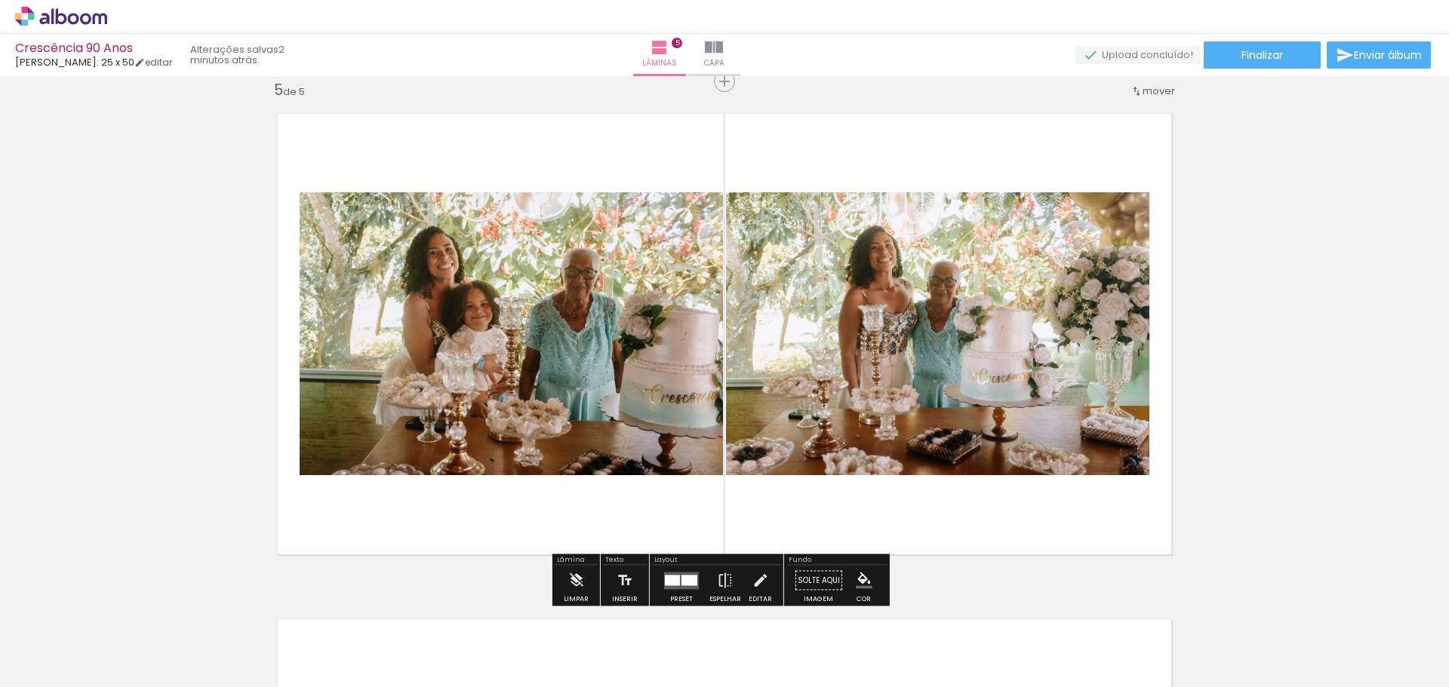
click at [949, 330] on quentale-photo at bounding box center [937, 333] width 423 height 283
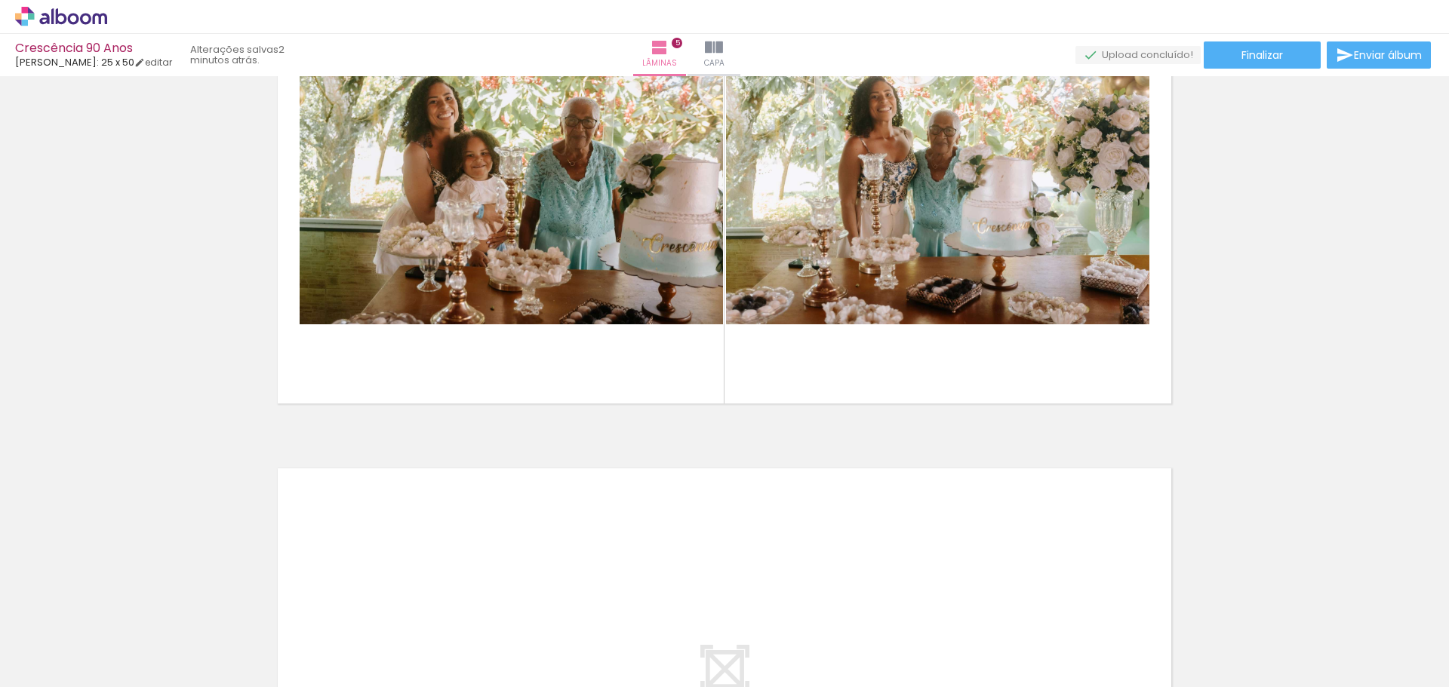
scroll to position [0, 992]
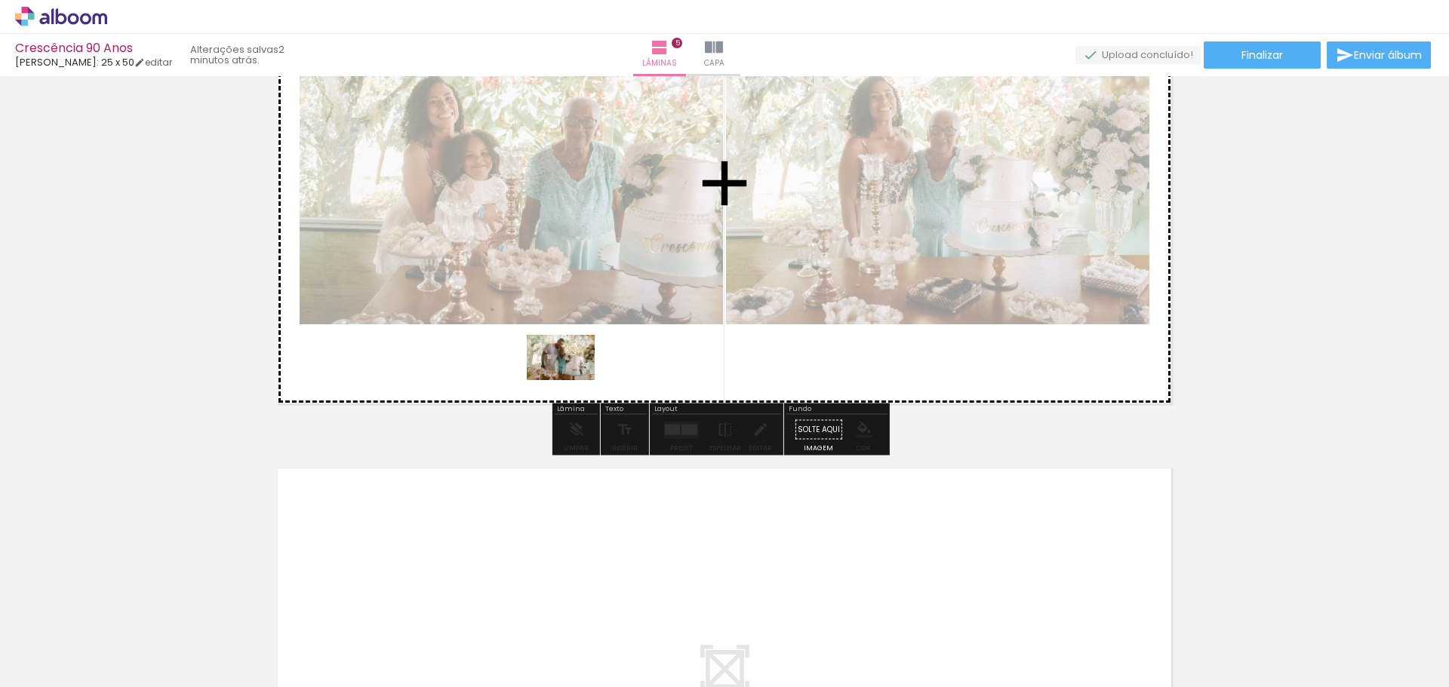
drag, startPoint x: 346, startPoint y: 644, endPoint x: 572, endPoint y: 380, distance: 346.8
click at [572, 380] on quentale-workspace at bounding box center [724, 343] width 1449 height 687
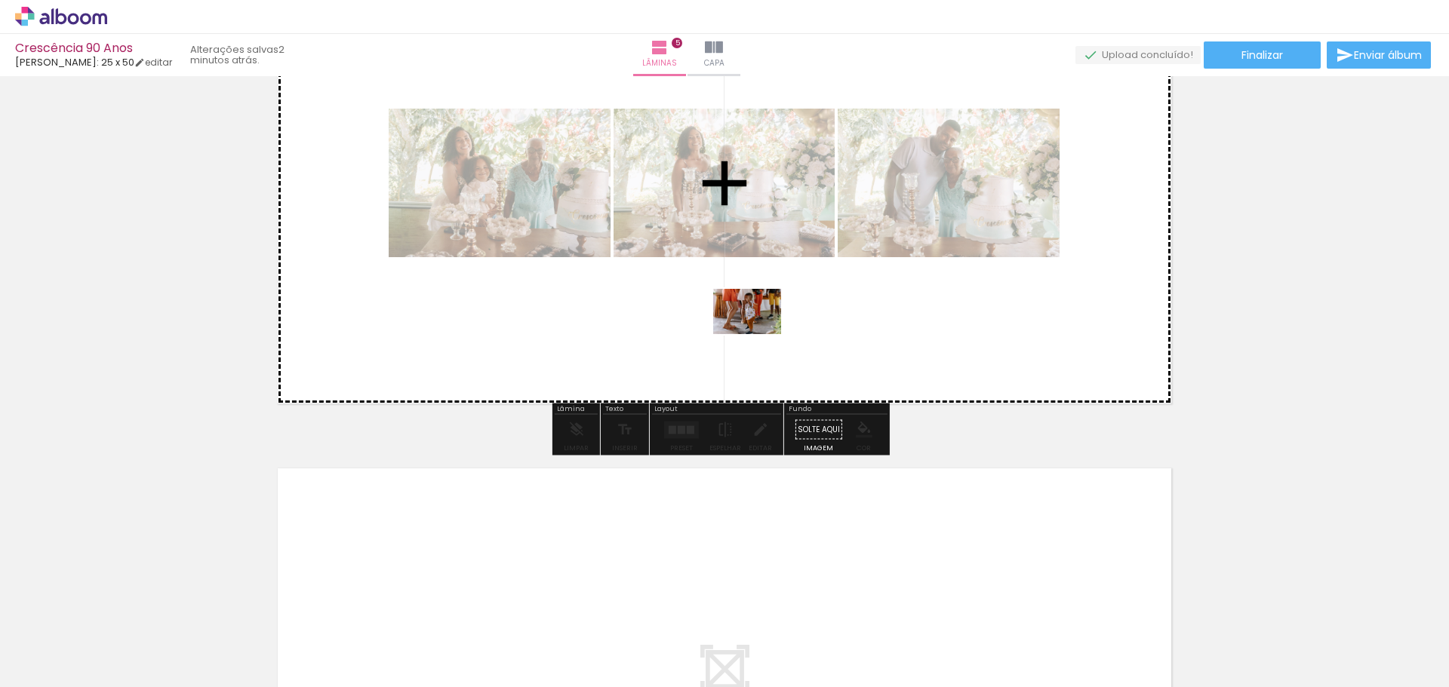
drag, startPoint x: 1113, startPoint y: 647, endPoint x: 758, endPoint y: 334, distance: 472.6
click at [758, 334] on quentale-workspace at bounding box center [724, 343] width 1449 height 687
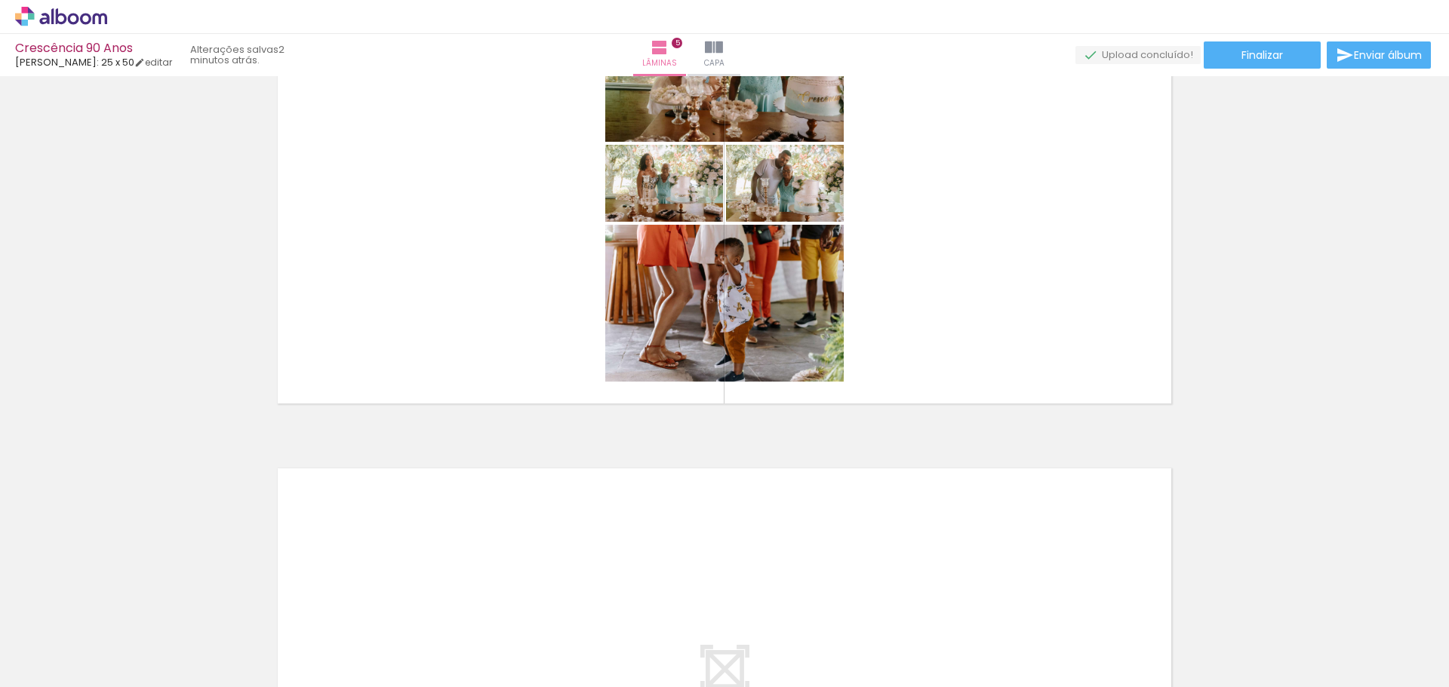
scroll to position [0, 933]
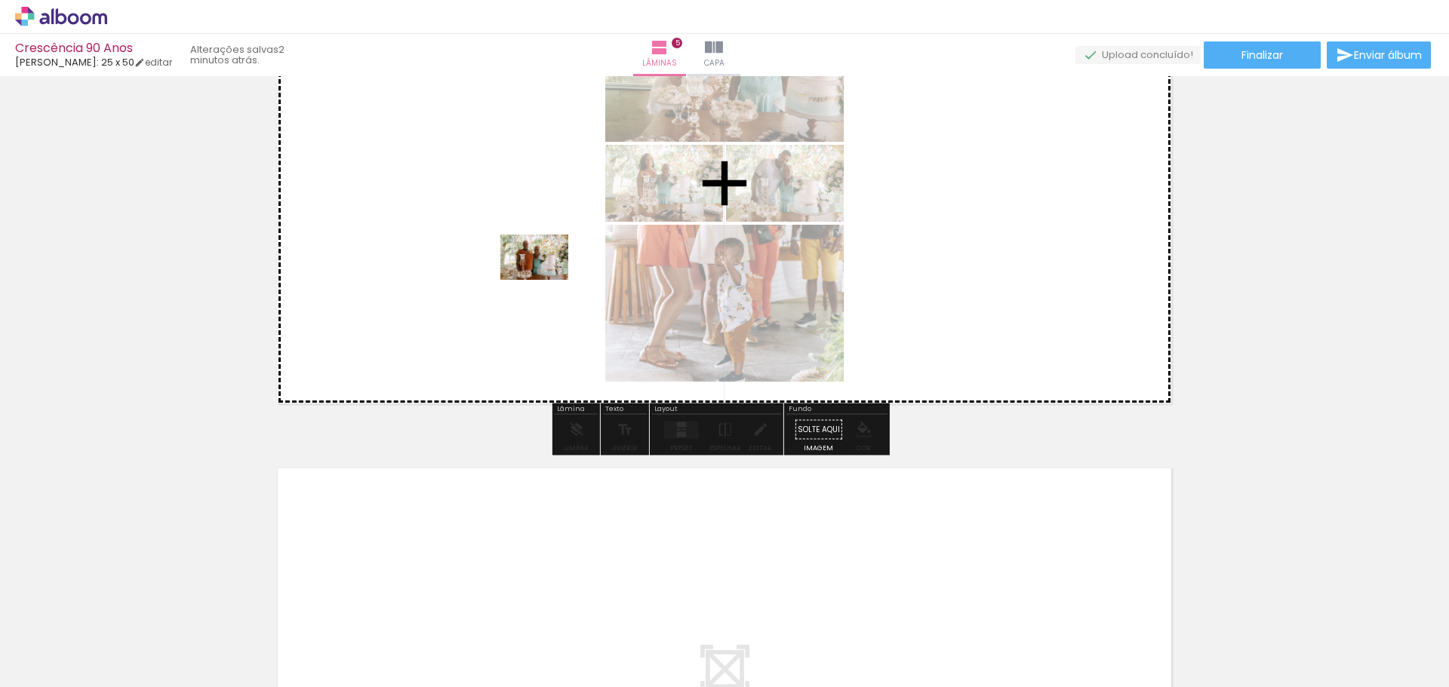
drag, startPoint x: 326, startPoint y: 638, endPoint x: 546, endPoint y: 280, distance: 420.3
click at [546, 280] on quentale-workspace at bounding box center [724, 343] width 1449 height 687
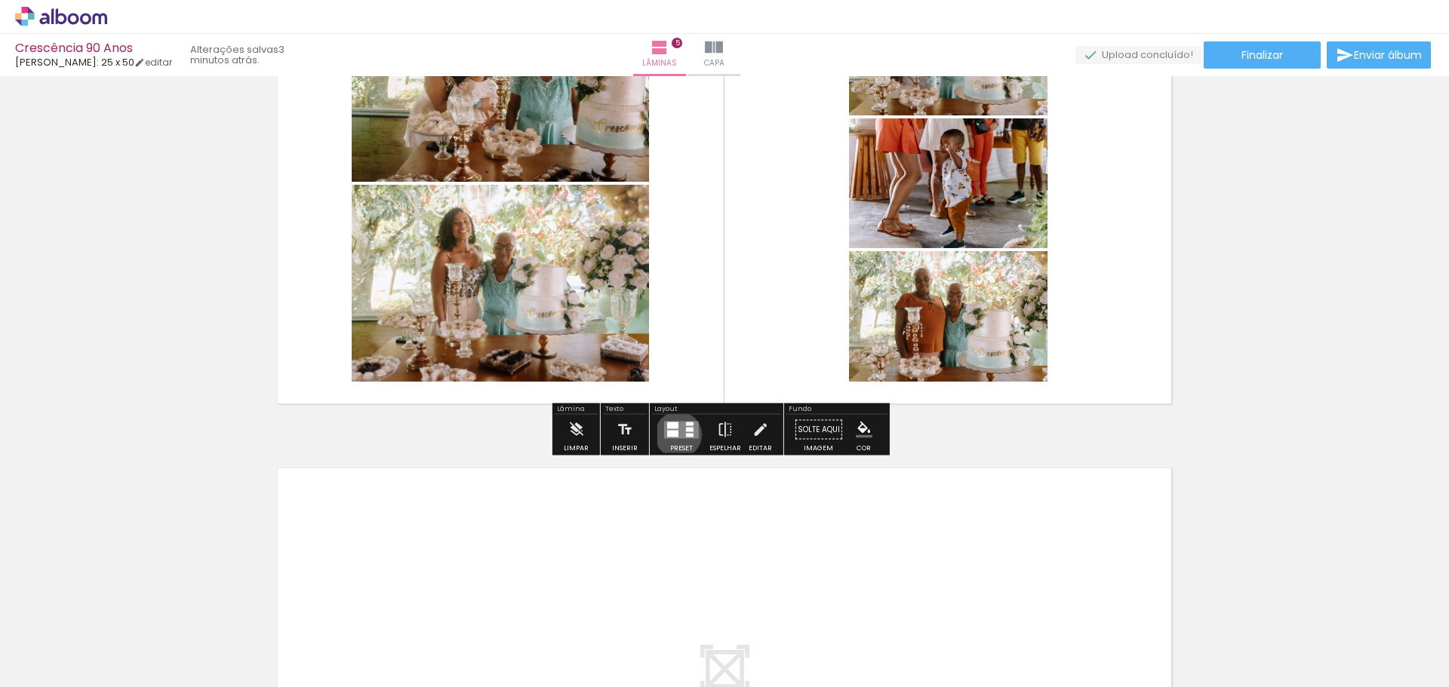
click at [675, 434] on quentale-layouter at bounding box center [681, 429] width 35 height 17
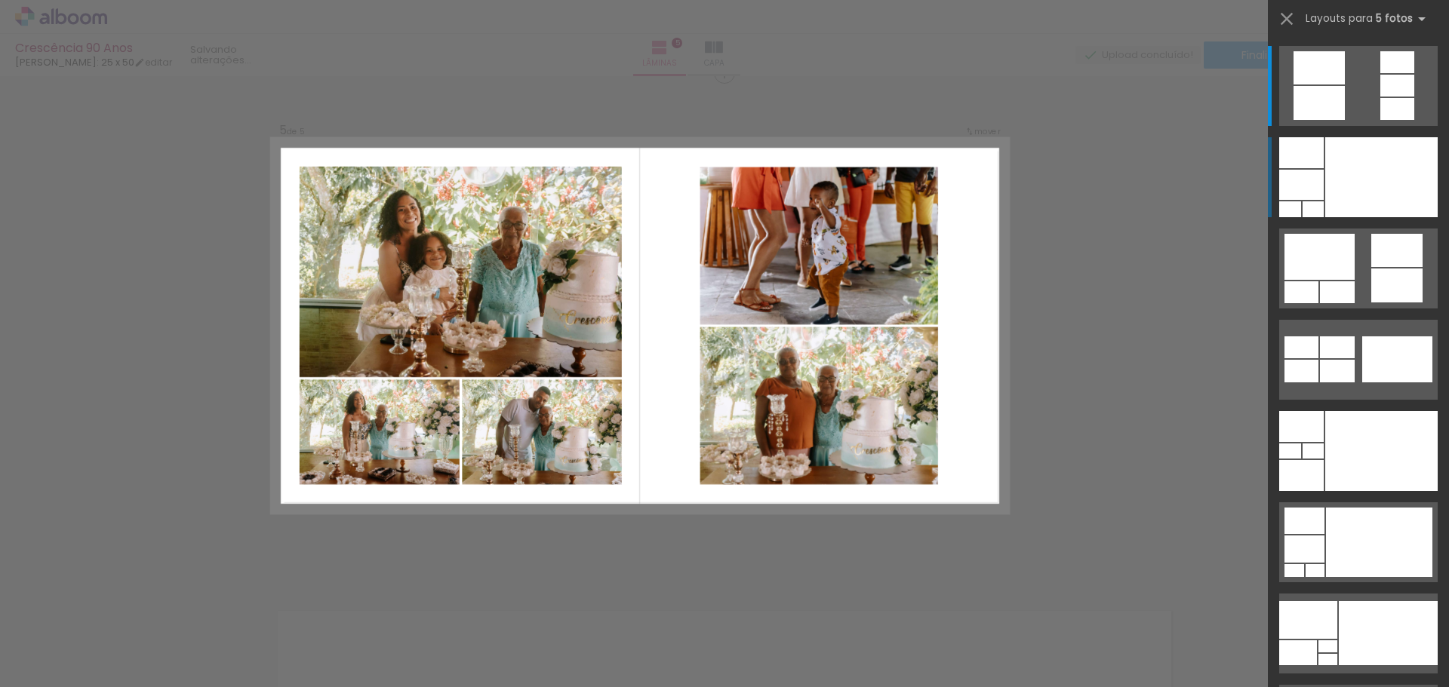
scroll to position [2042, 0]
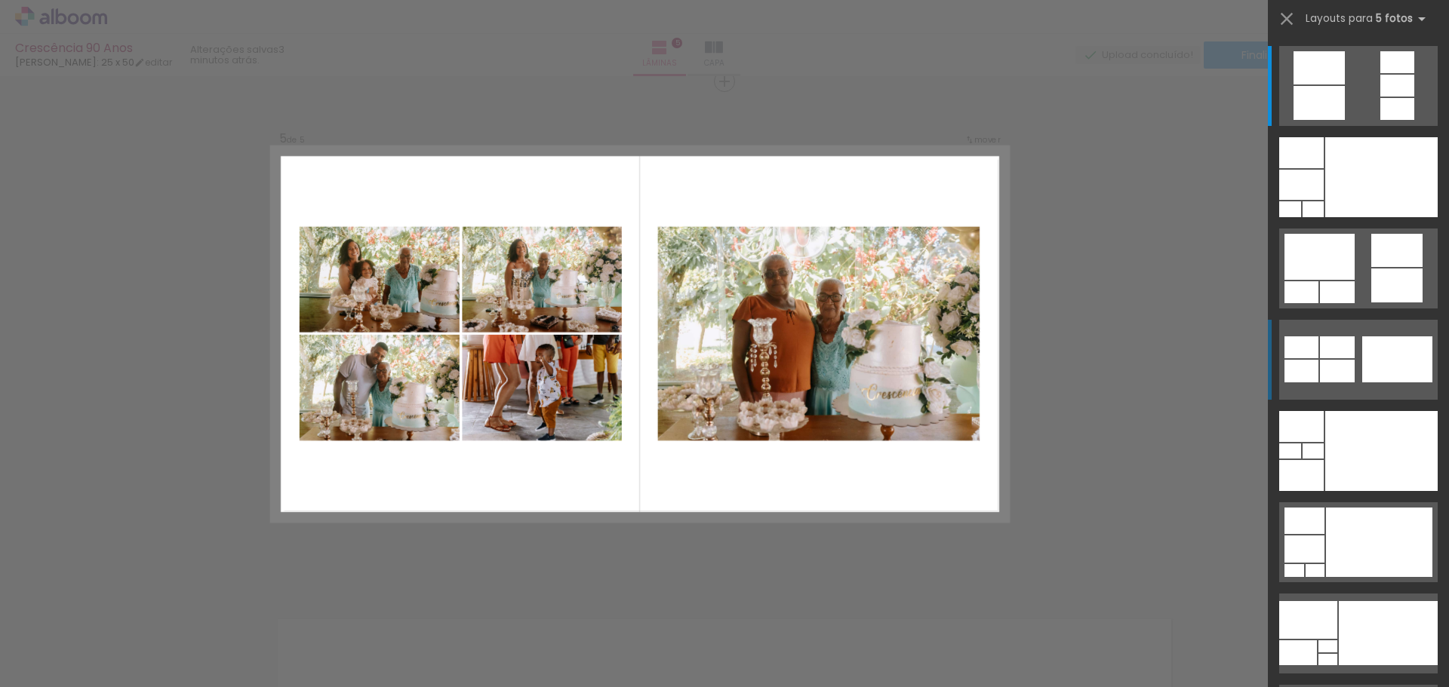
click at [1400, 361] on div at bounding box center [1397, 360] width 70 height 46
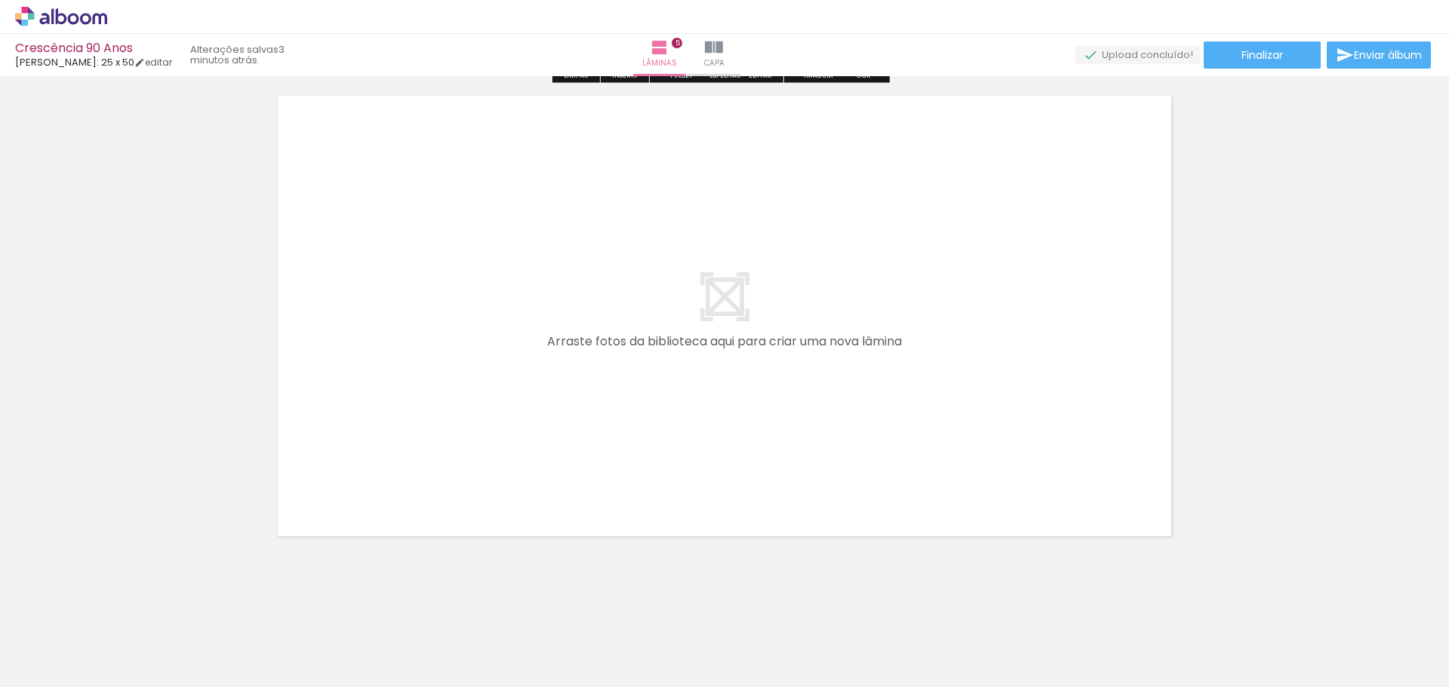
scroll to position [2575, 0]
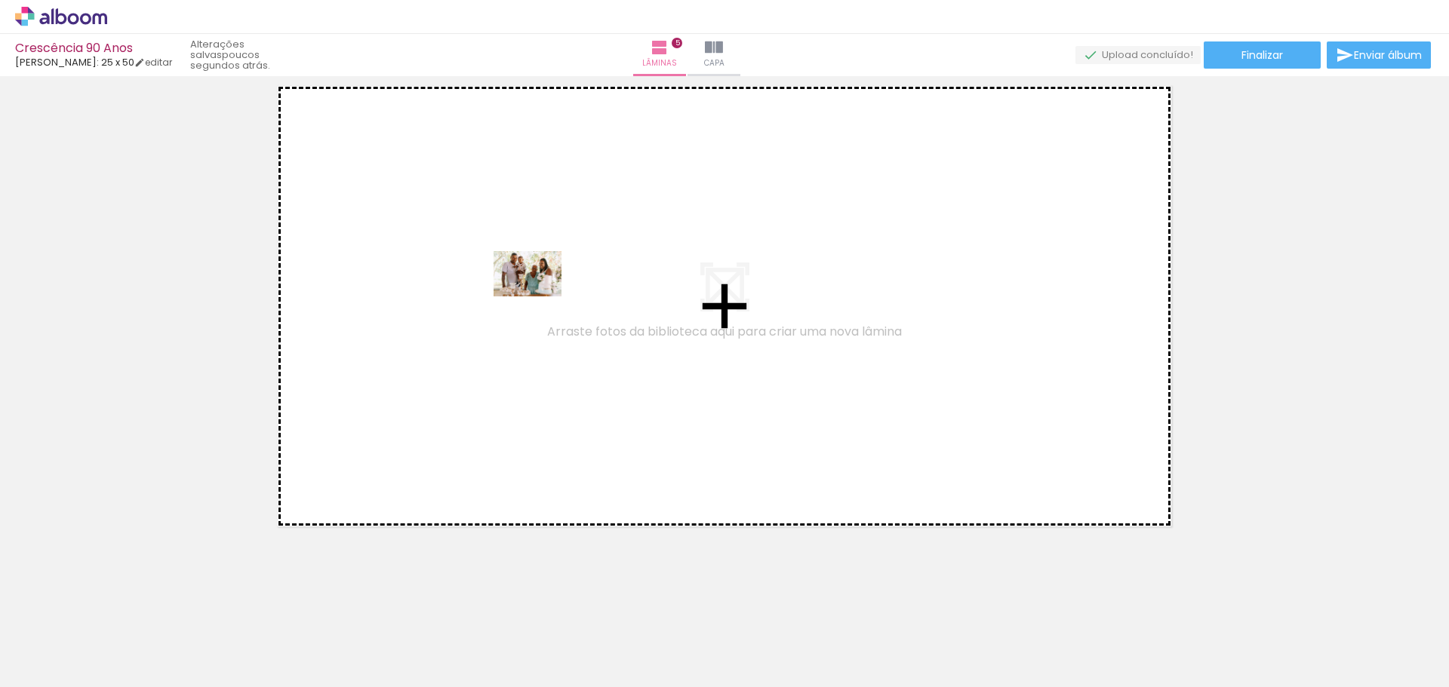
drag, startPoint x: 1085, startPoint y: 647, endPoint x: 529, endPoint y: 287, distance: 662.4
click at [529, 287] on quentale-workspace at bounding box center [724, 343] width 1449 height 687
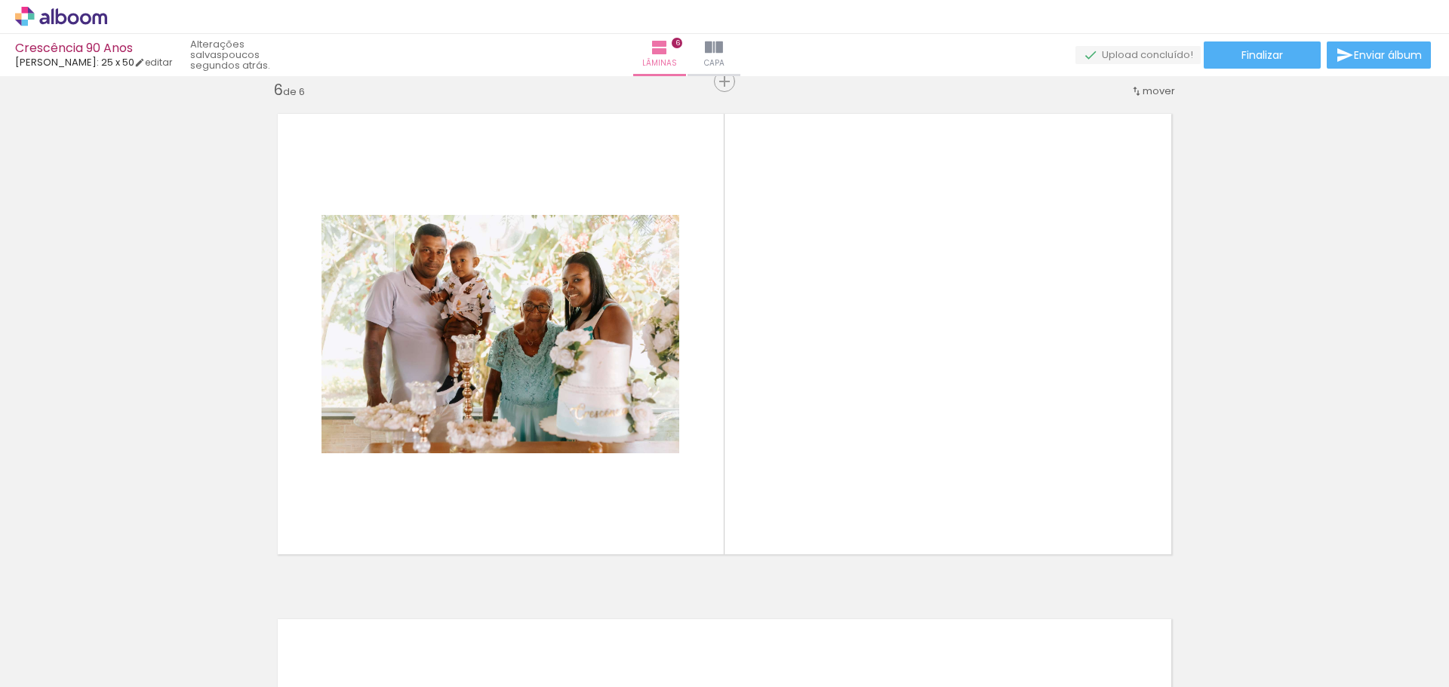
scroll to position [0, 2392]
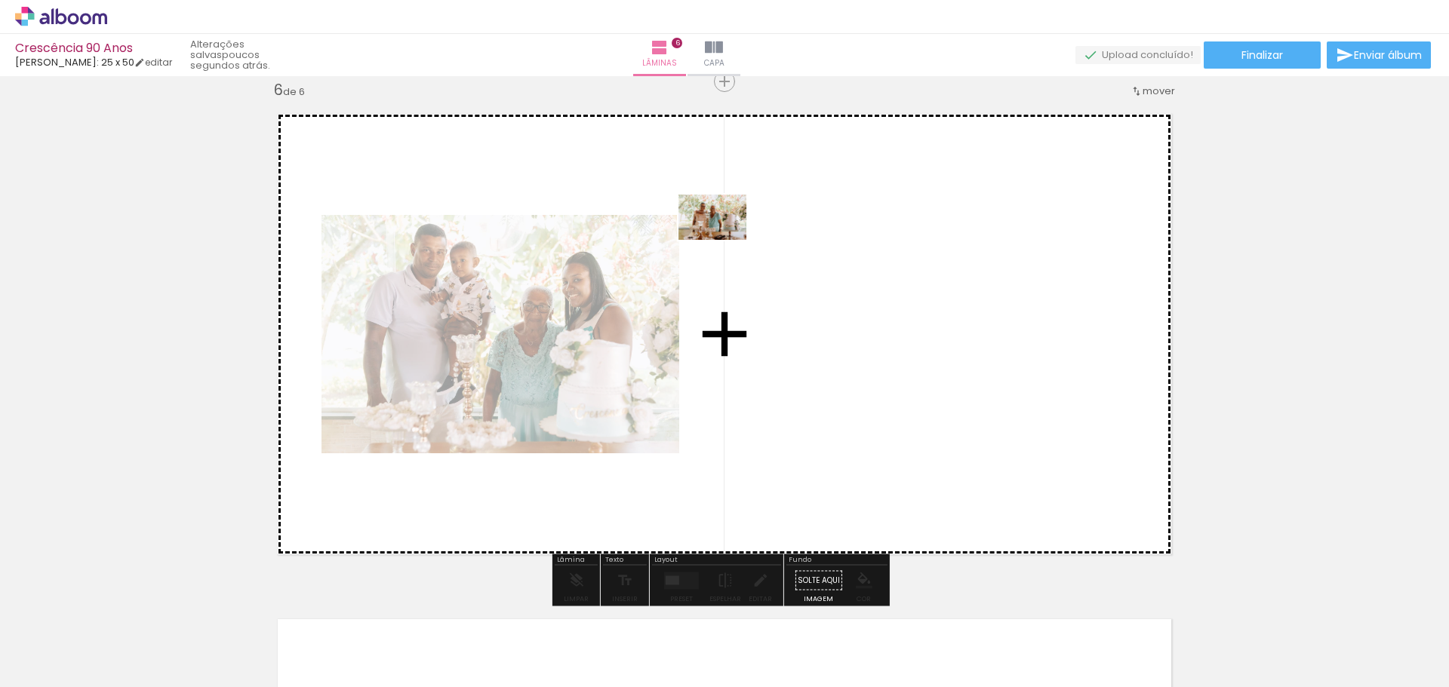
drag, startPoint x: 548, startPoint y: 647, endPoint x: 724, endPoint y: 239, distance: 443.8
click at [724, 239] on quentale-workspace at bounding box center [724, 343] width 1449 height 687
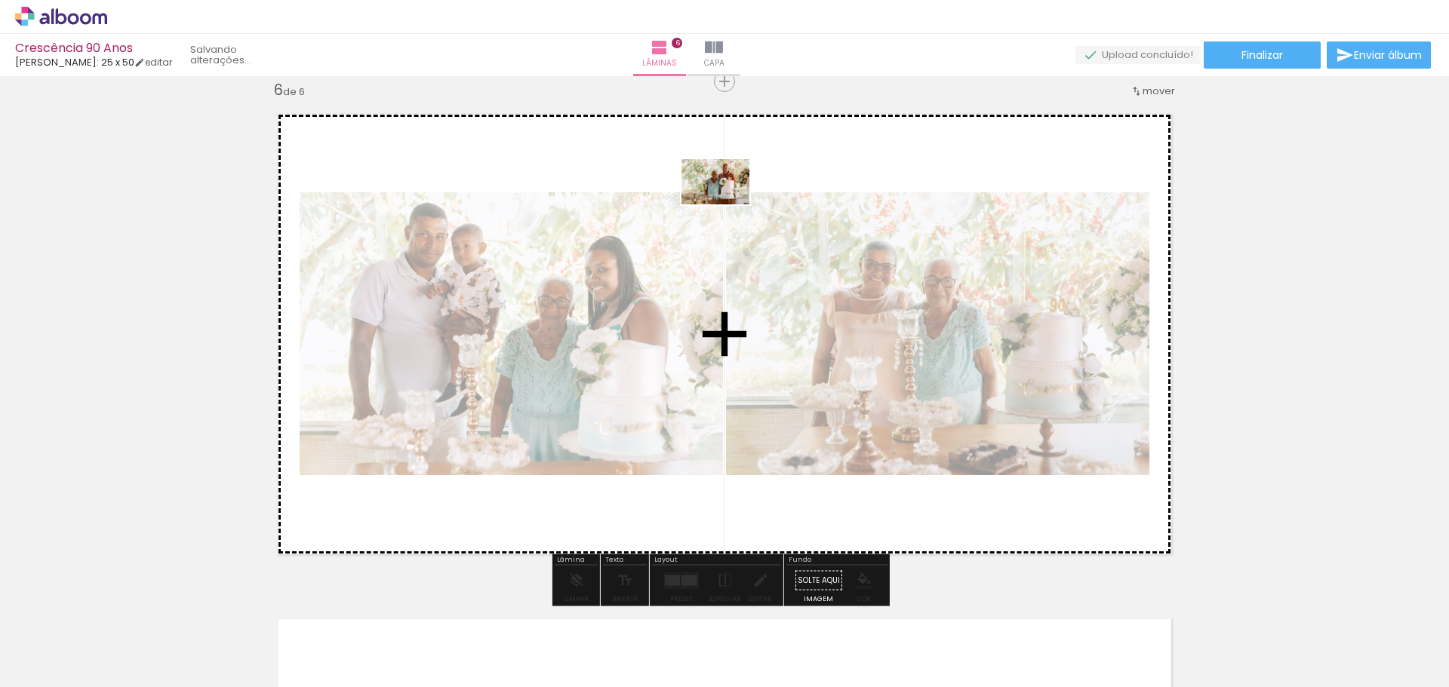
drag, startPoint x: 644, startPoint y: 643, endPoint x: 727, endPoint y: 204, distance: 446.0
click at [727, 204] on quentale-workspace at bounding box center [724, 343] width 1449 height 687
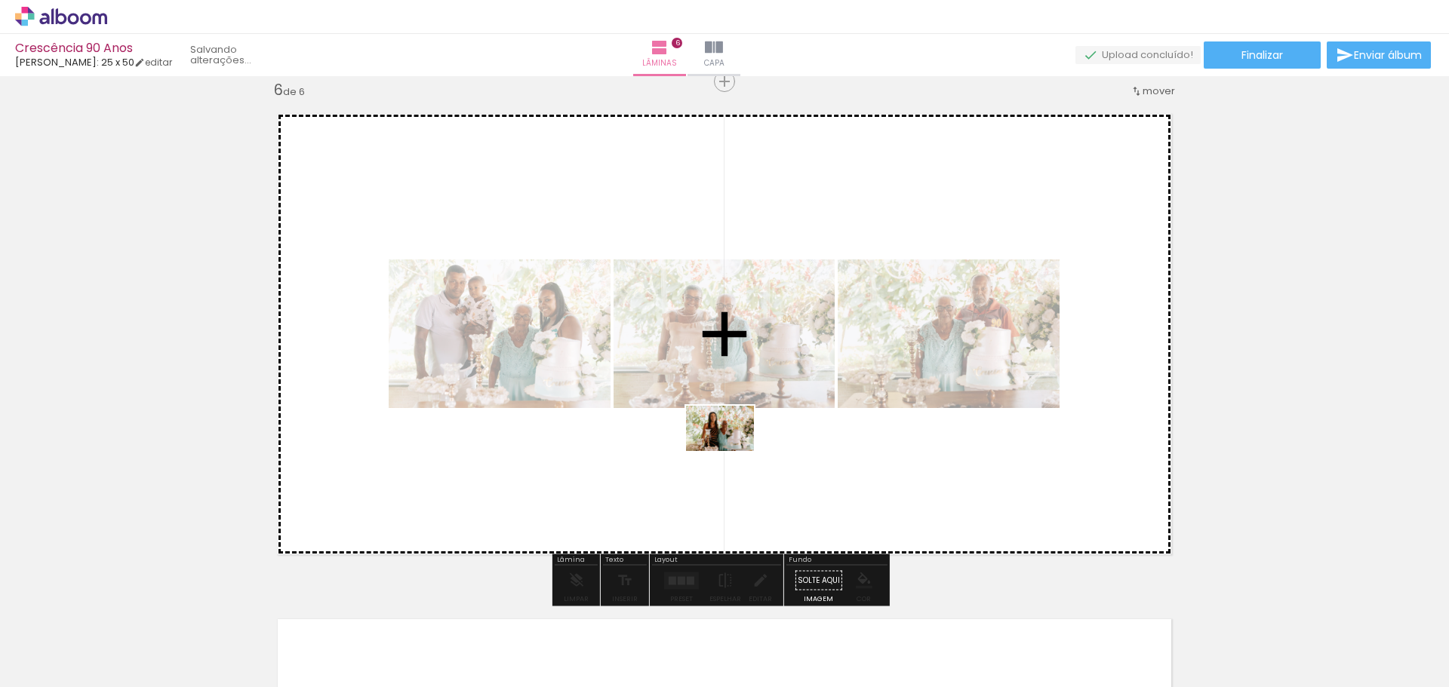
drag, startPoint x: 724, startPoint y: 647, endPoint x: 731, endPoint y: 451, distance: 196.3
click at [731, 451] on quentale-workspace at bounding box center [724, 343] width 1449 height 687
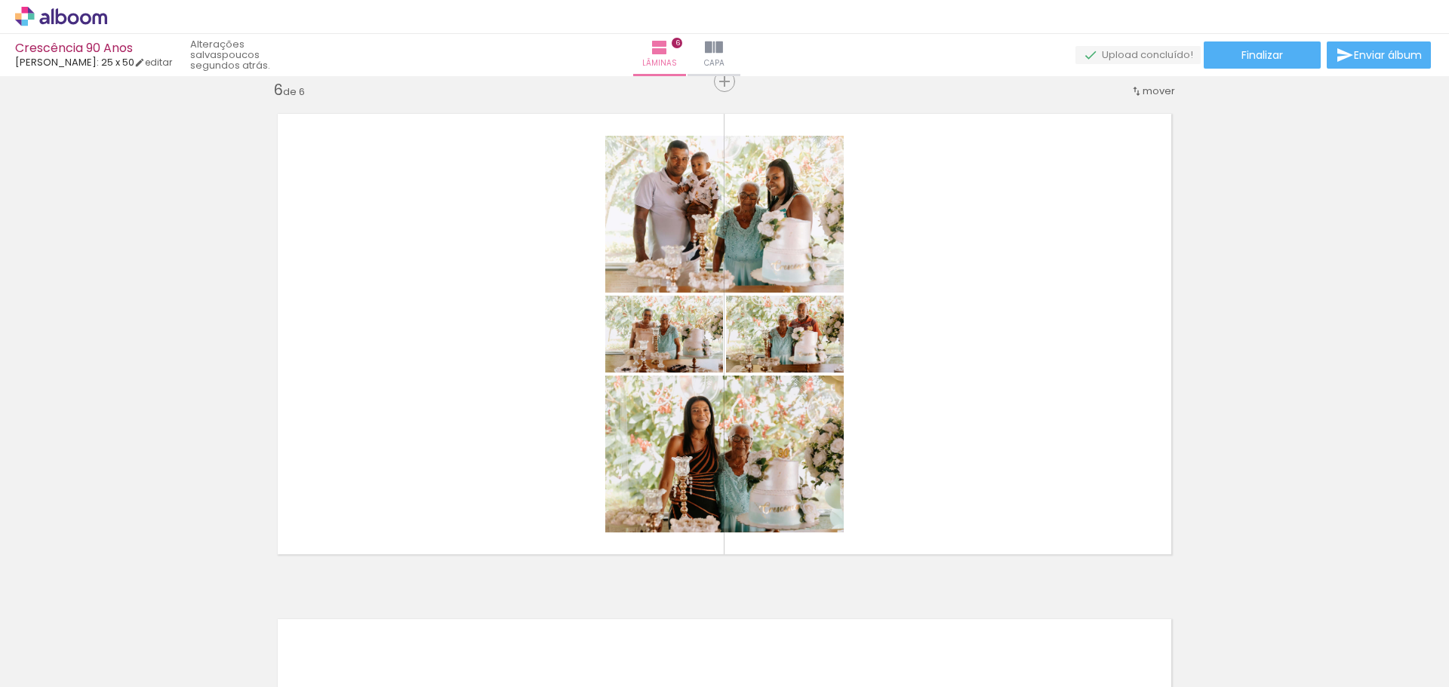
scroll to position [0, 3444]
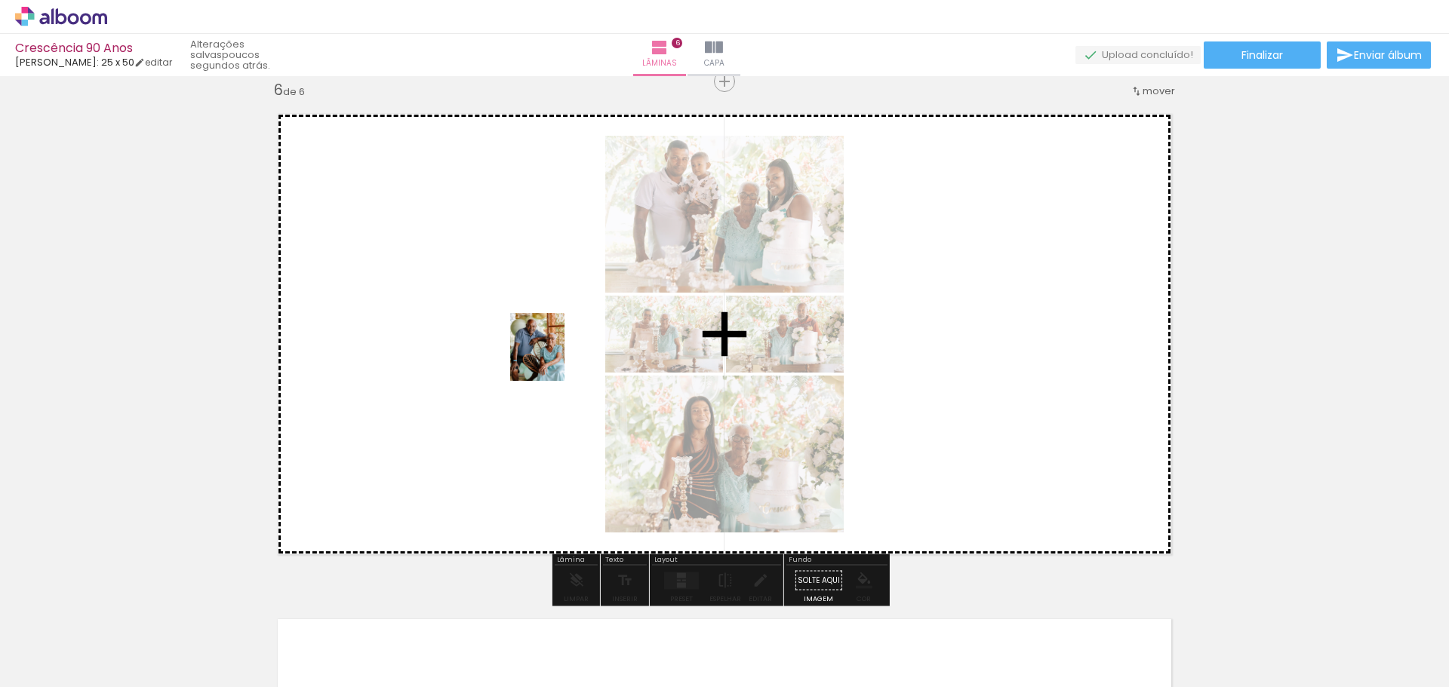
drag, startPoint x: 683, startPoint y: 647, endPoint x: 555, endPoint y: 357, distance: 317.6
click at [555, 357] on quentale-workspace at bounding box center [724, 343] width 1449 height 687
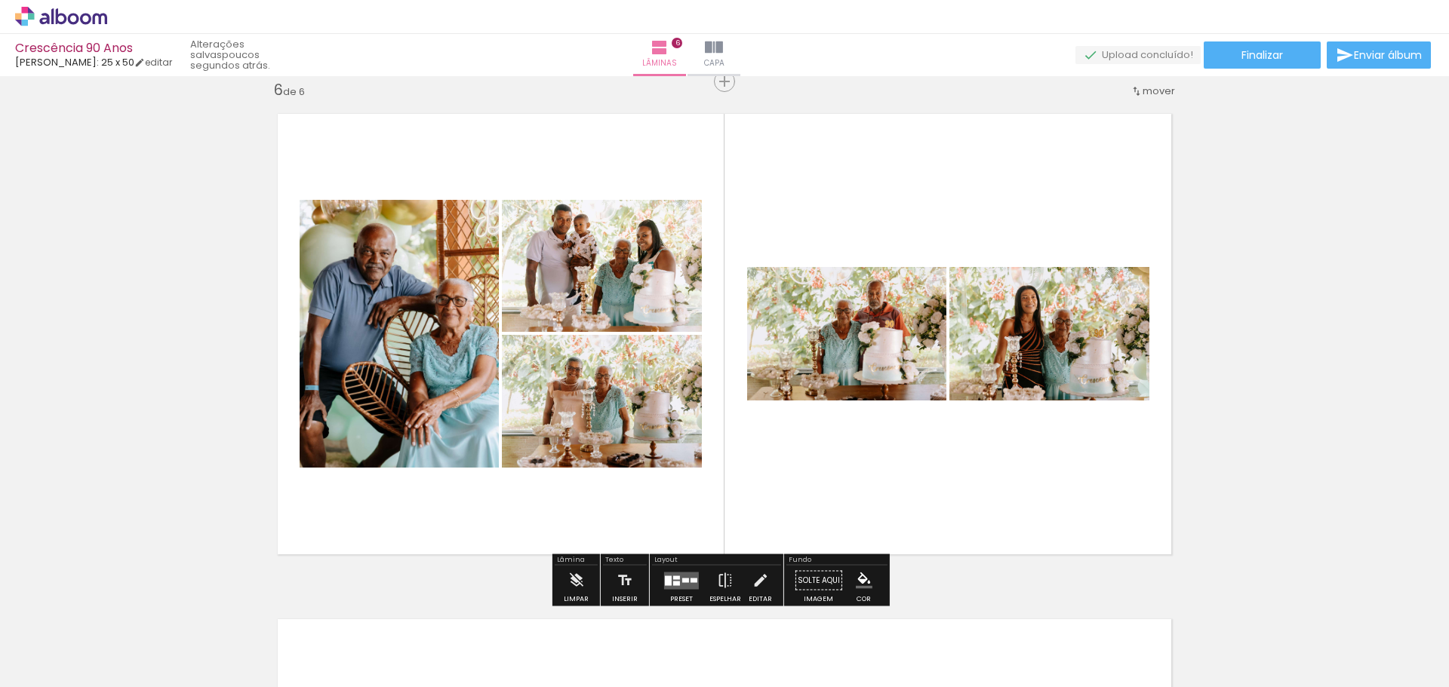
click at [675, 576] on div at bounding box center [676, 578] width 7 height 4
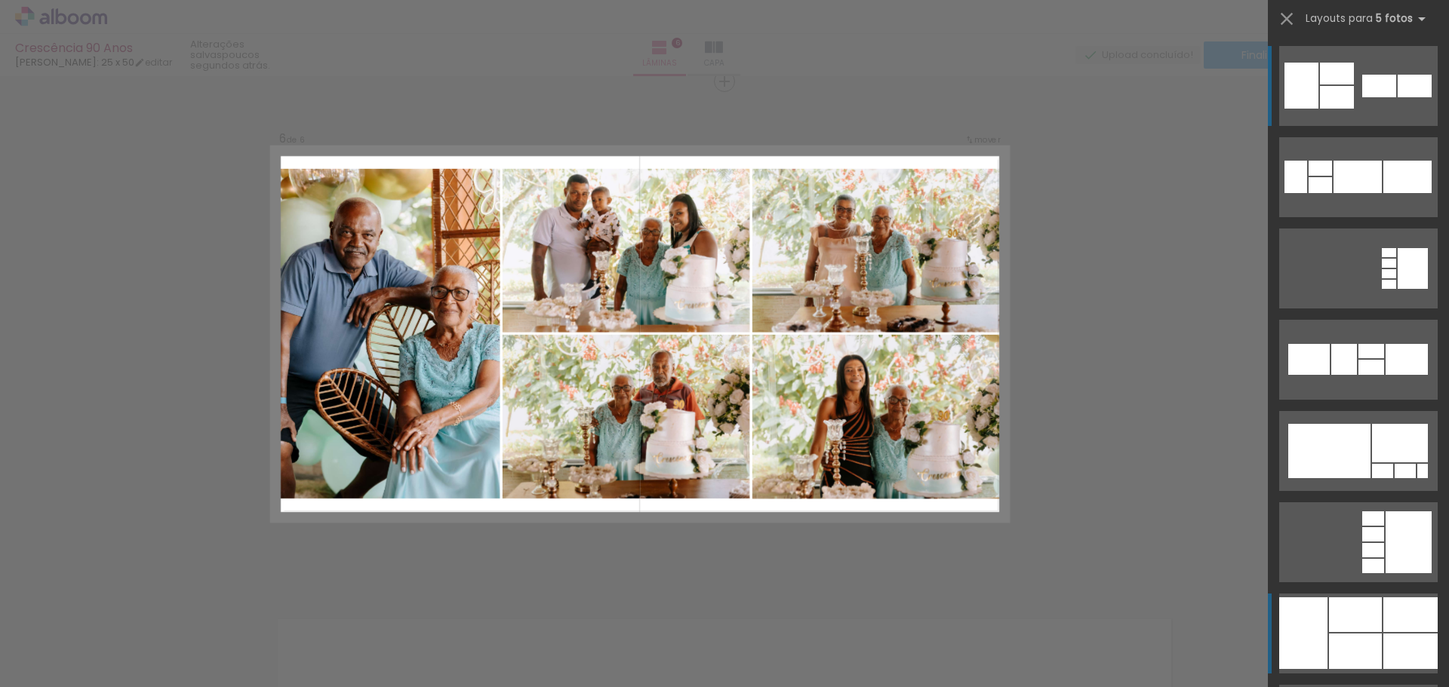
click at [1336, 622] on div at bounding box center [1355, 615] width 53 height 35
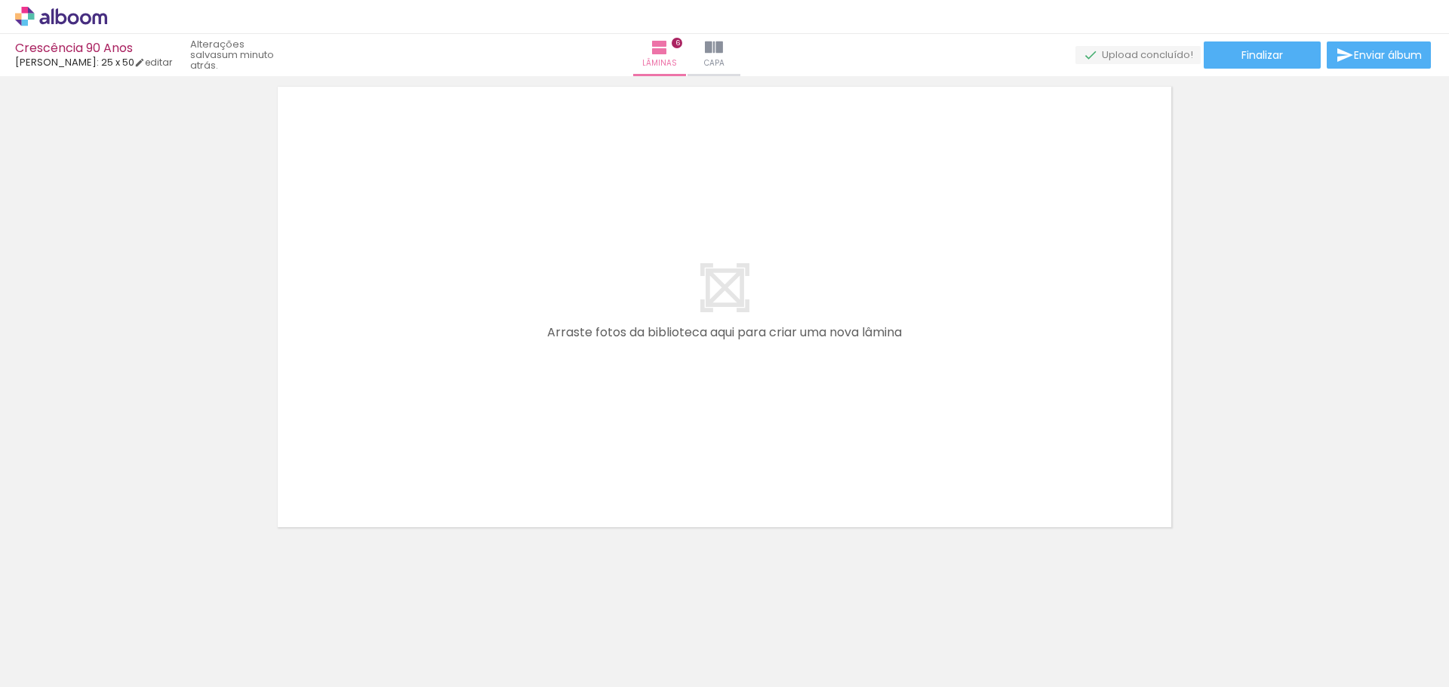
scroll to position [3081, 0]
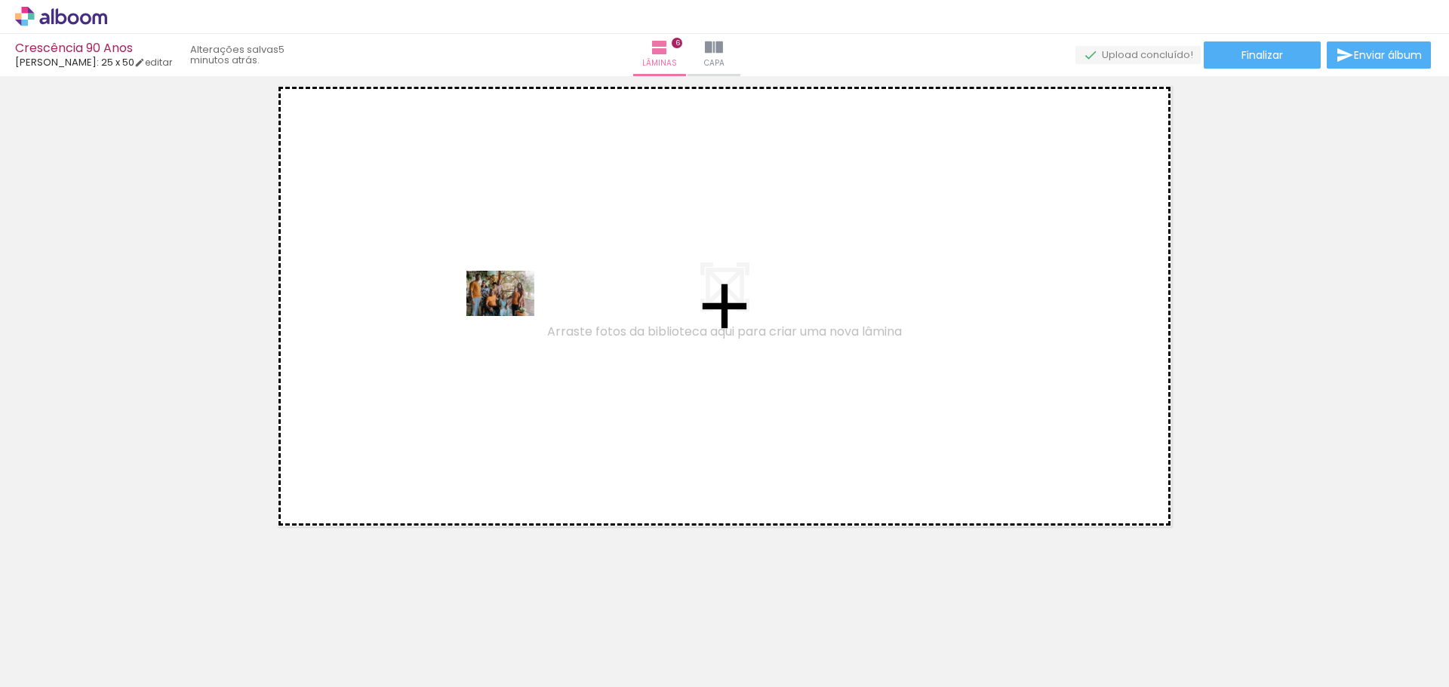
drag, startPoint x: 558, startPoint y: 652, endPoint x: 512, endPoint y: 316, distance: 339.0
click at [512, 316] on quentale-workspace at bounding box center [724, 343] width 1449 height 687
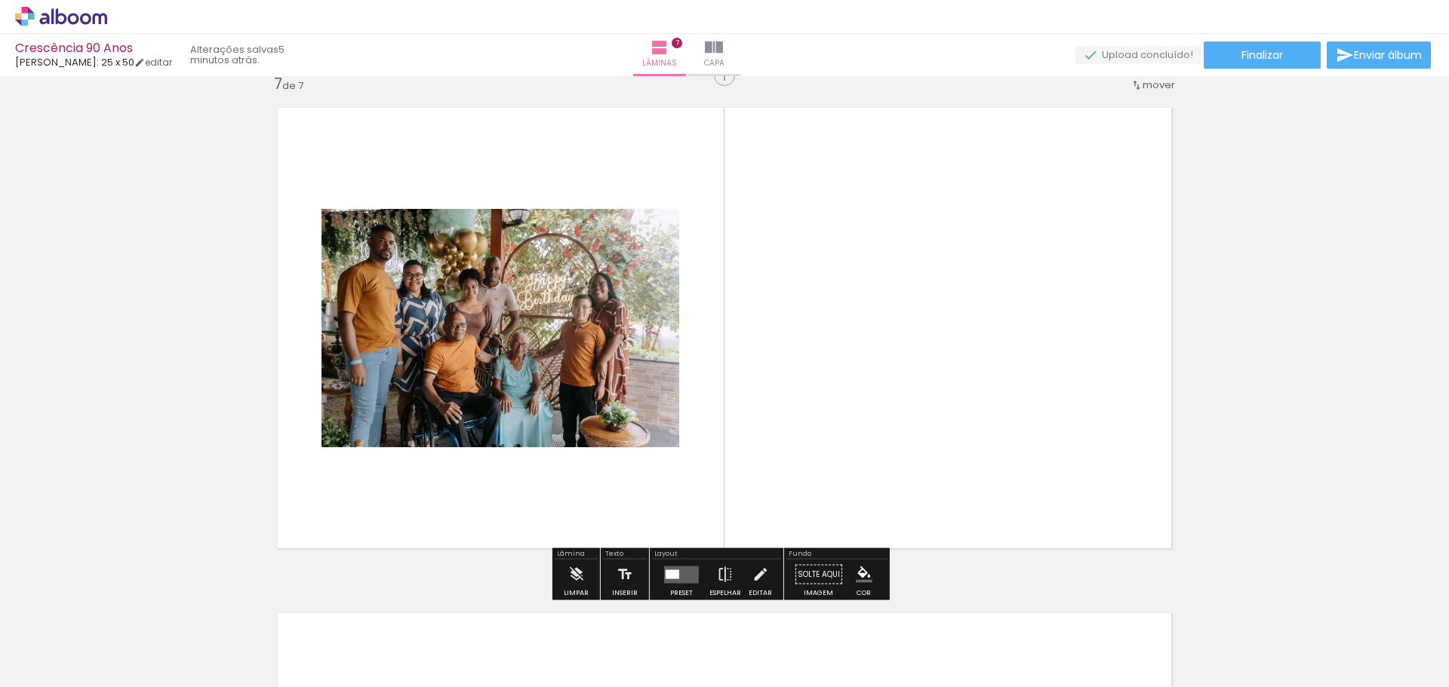
scroll to position [3053, 0]
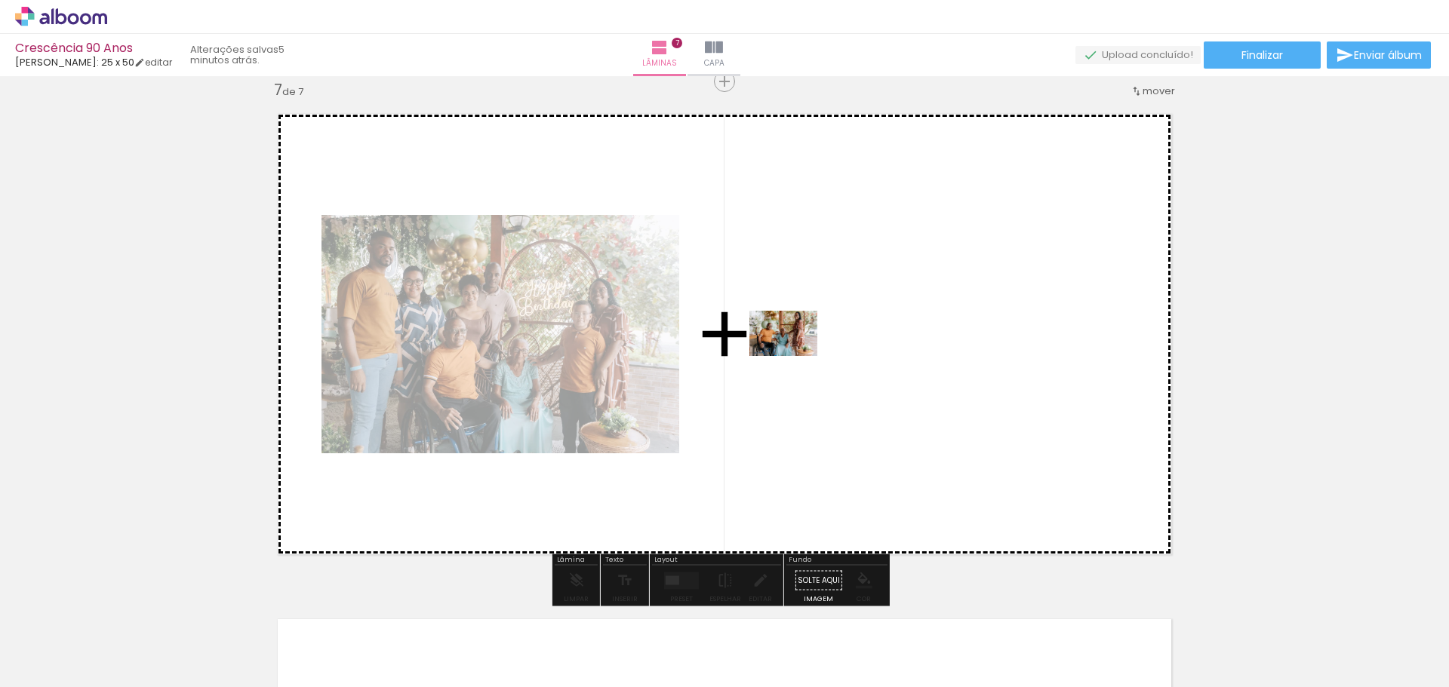
drag, startPoint x: 481, startPoint y: 652, endPoint x: 795, endPoint y: 355, distance: 431.8
click at [795, 355] on quentale-workspace at bounding box center [724, 343] width 1449 height 687
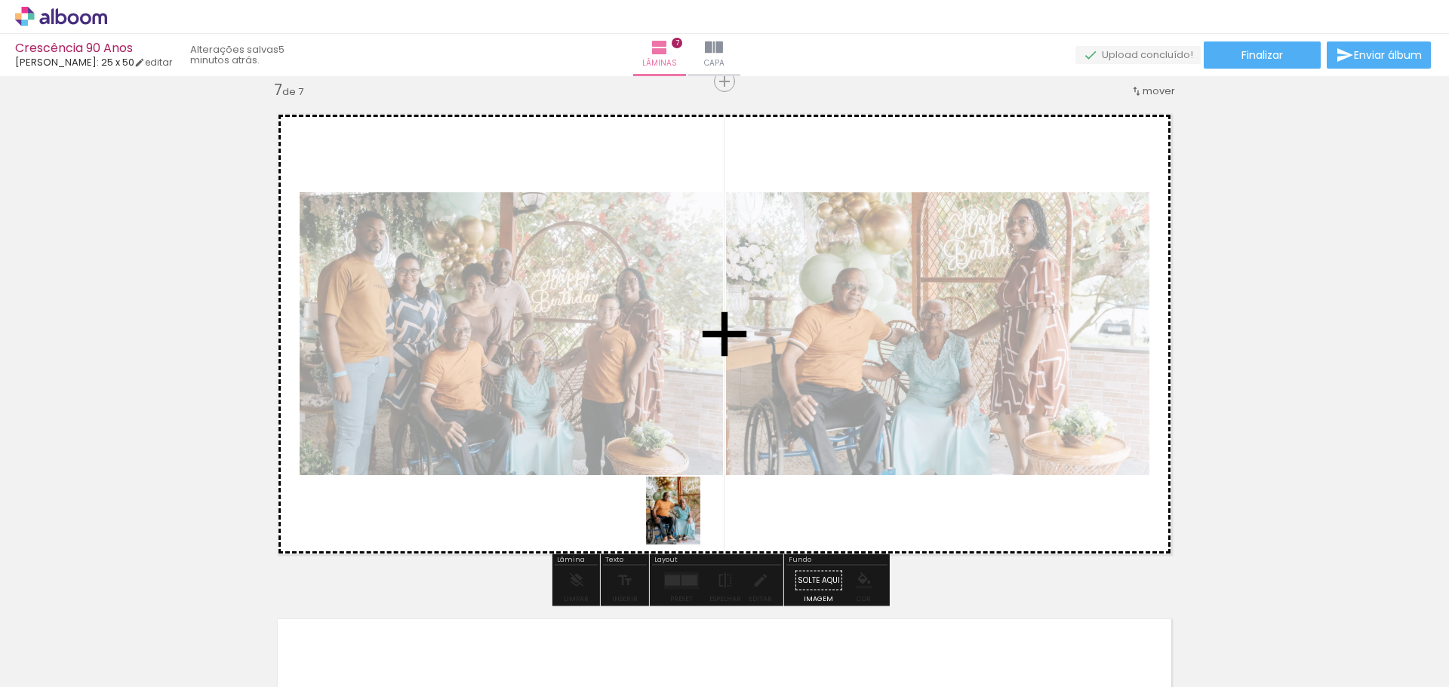
drag, startPoint x: 398, startPoint y: 646, endPoint x: 691, endPoint y: 522, distance: 317.8
click at [691, 522] on quentale-workspace at bounding box center [724, 343] width 1449 height 687
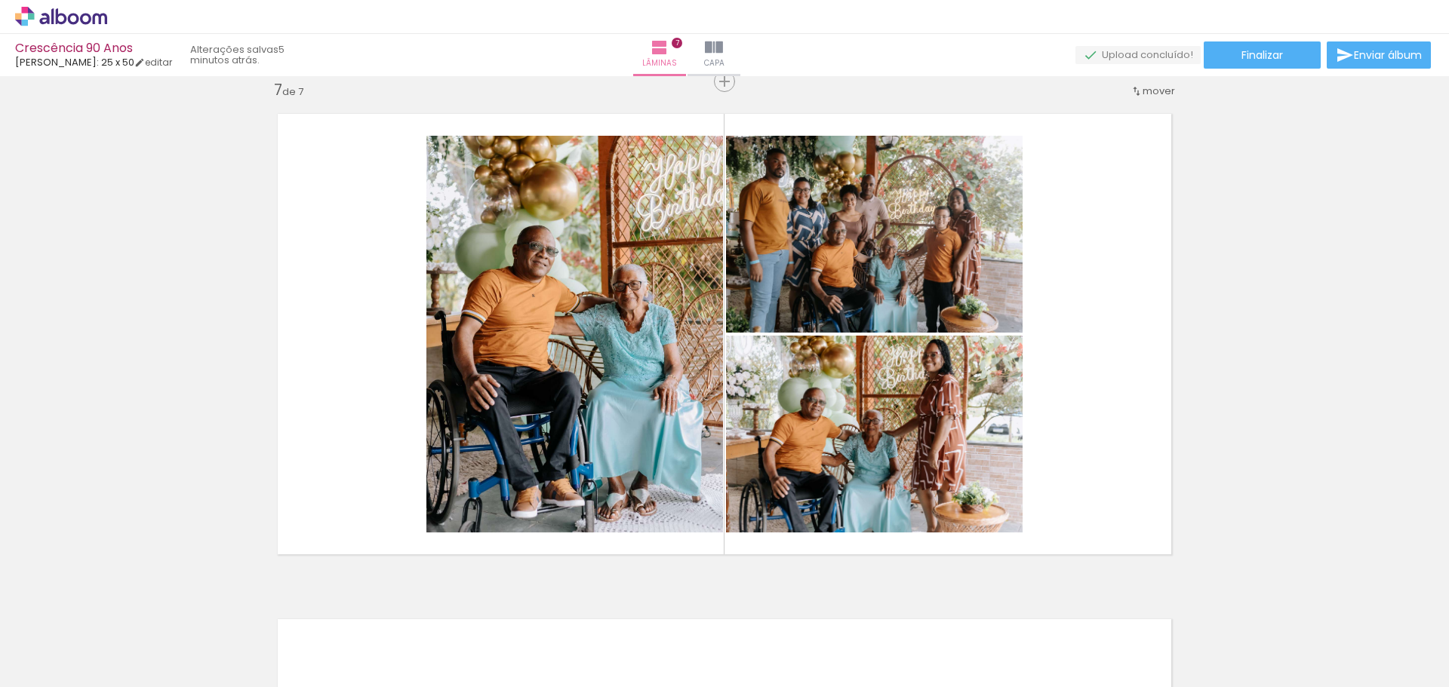
scroll to position [0, 1077]
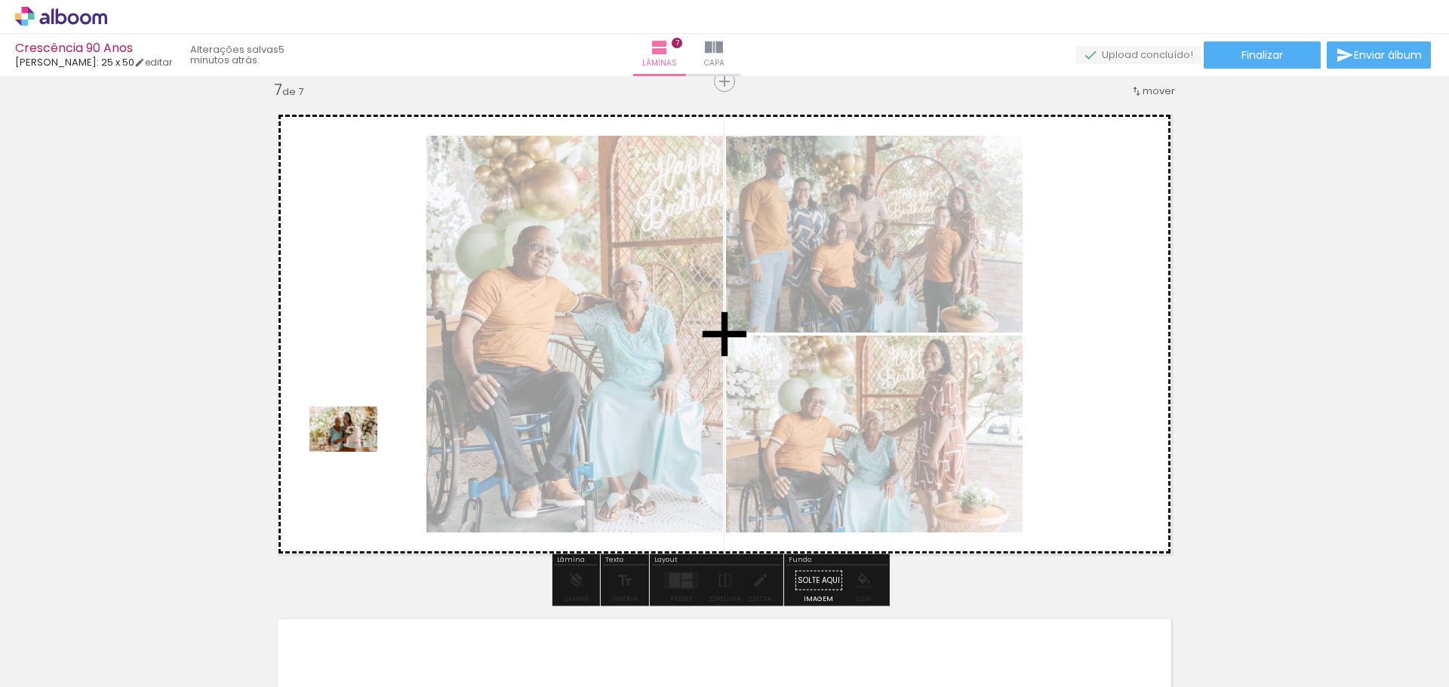
drag, startPoint x: 345, startPoint y: 631, endPoint x: 355, endPoint y: 447, distance: 183.6
click at [355, 447] on quentale-workspace at bounding box center [724, 343] width 1449 height 687
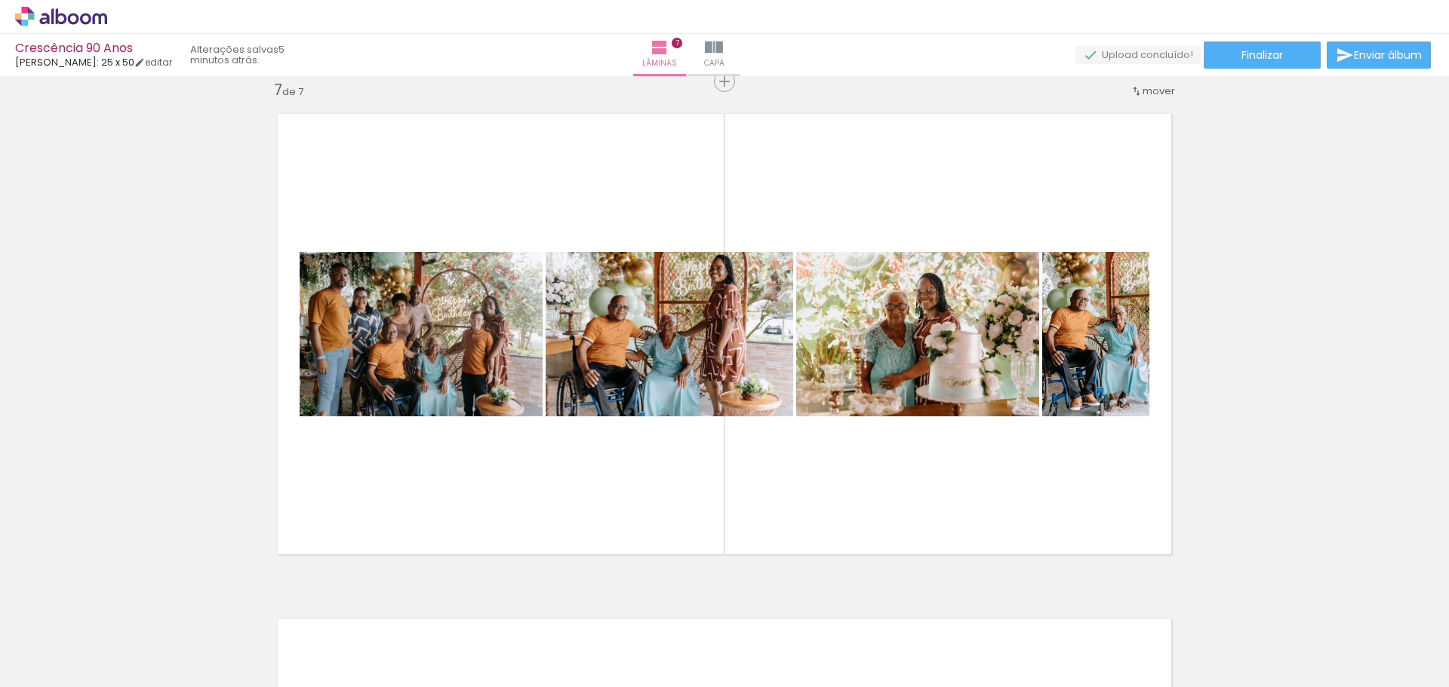
scroll to position [0, 1511]
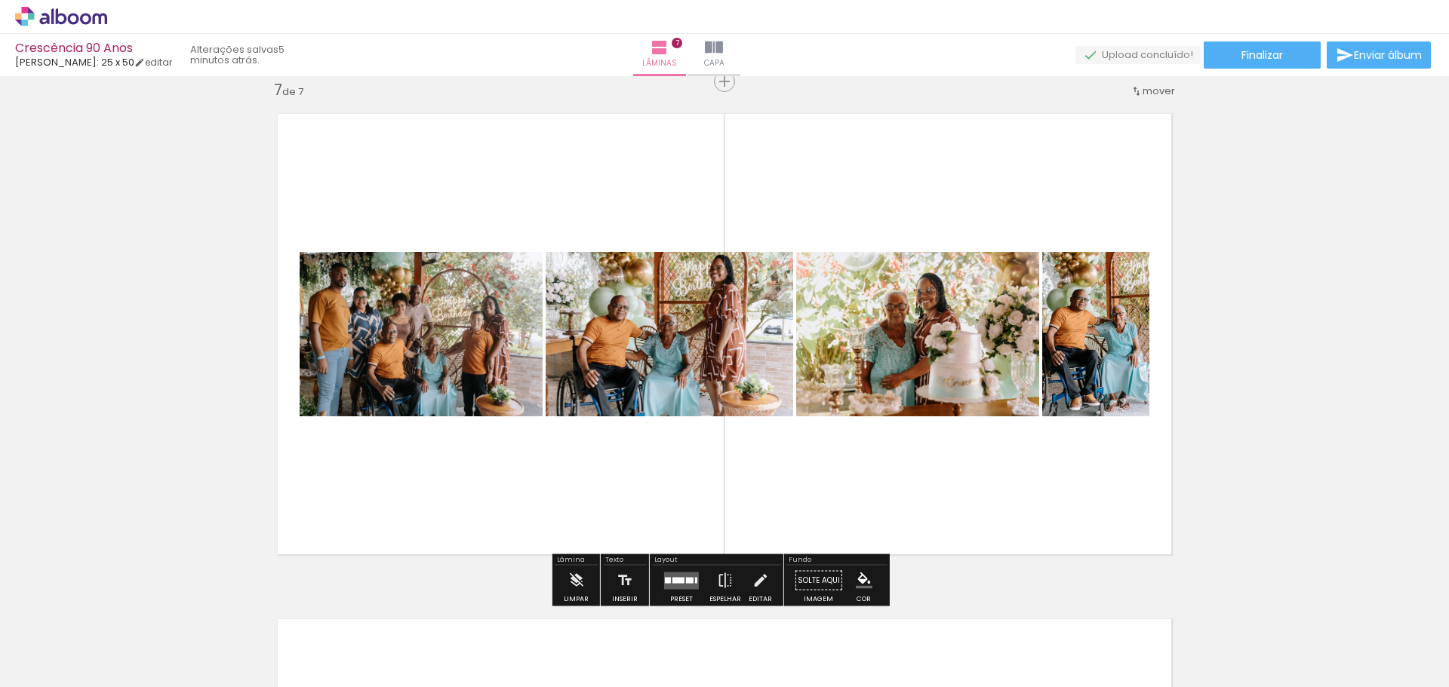
click at [678, 573] on quentale-layouter at bounding box center [681, 580] width 35 height 17
